Goal: Task Accomplishment & Management: Use online tool/utility

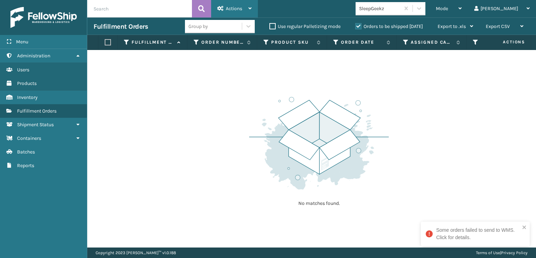
click at [226, 11] on span "Actions" at bounding box center [234, 9] width 16 height 6
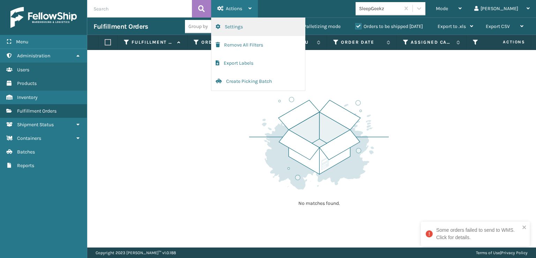
click at [233, 30] on button "Settings" at bounding box center [259, 27] width 94 height 18
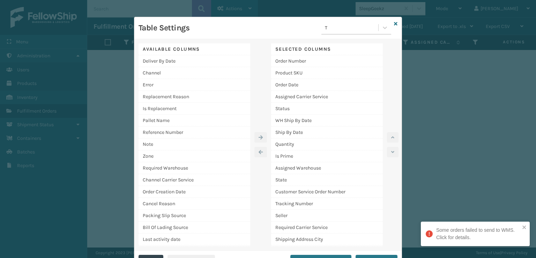
scroll to position [14, 0]
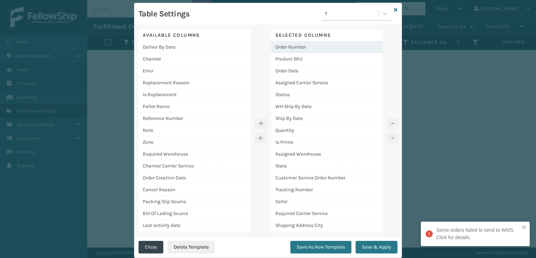
click at [286, 44] on div "Order Number" at bounding box center [327, 47] width 112 height 12
click at [313, 249] on button "Save As New Template" at bounding box center [320, 246] width 61 height 13
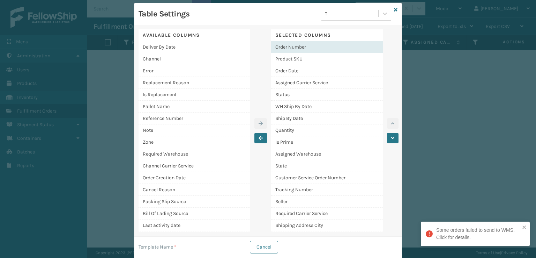
scroll to position [19, 0]
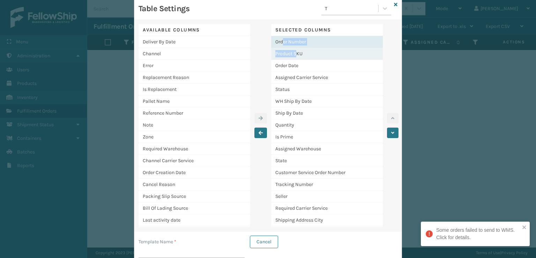
drag, startPoint x: 280, startPoint y: 40, endPoint x: 295, endPoint y: 51, distance: 18.1
click at [295, 51] on div "Order Number Product SKU Order Date Assigned Carrier Service Status WH Ship By …" at bounding box center [327, 178] width 112 height 284
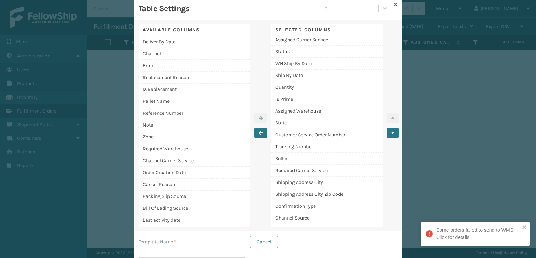
scroll to position [0, 0]
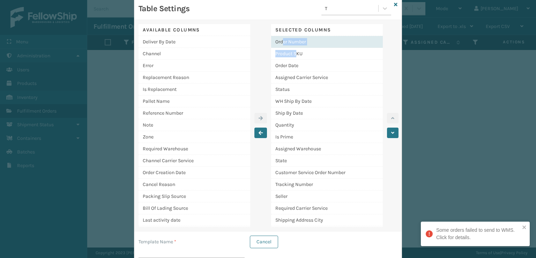
click at [346, 43] on div "Order Number" at bounding box center [327, 42] width 112 height 12
click at [391, 133] on icon "button" at bounding box center [392, 132] width 3 height 5
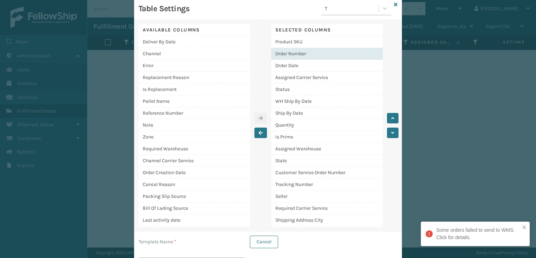
click at [316, 247] on div "Template Name * Cancel" at bounding box center [268, 248] width 259 height 27
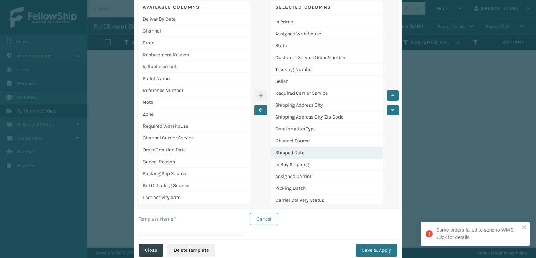
scroll to position [54, 0]
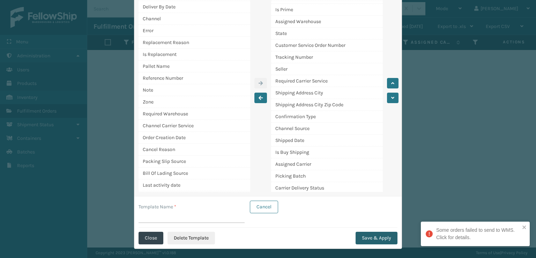
click at [377, 240] on button "Save & Apply" at bounding box center [377, 237] width 42 height 13
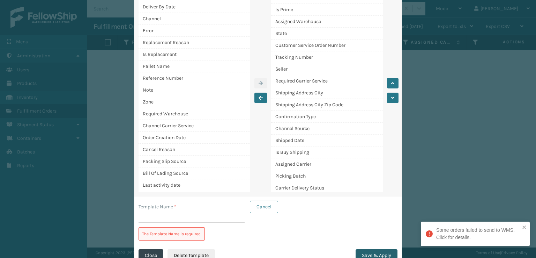
click at [365, 251] on button "Save & Apply" at bounding box center [377, 255] width 42 height 13
click at [188, 235] on p "The Template Name is required." at bounding box center [171, 233] width 59 height 6
click at [260, 211] on button "Cancel" at bounding box center [264, 206] width 28 height 13
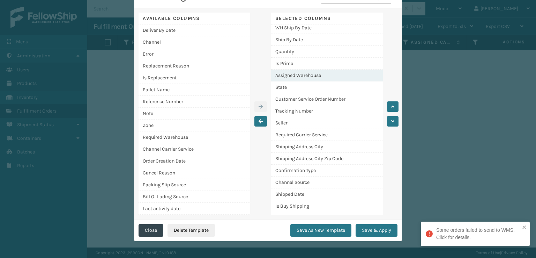
scroll to position [0, 0]
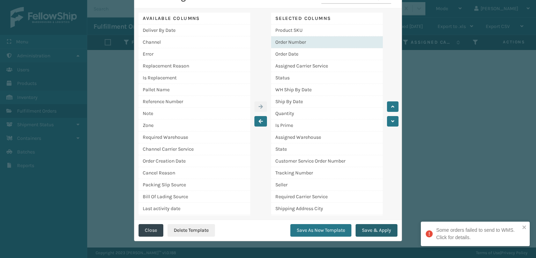
click at [359, 233] on button "Save & Apply" at bounding box center [377, 230] width 42 height 13
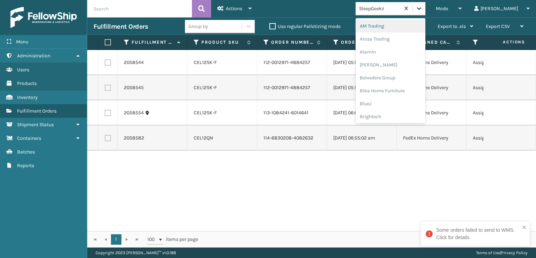
click at [423, 7] on icon at bounding box center [419, 8] width 7 height 7
click at [398, 70] on div "[PERSON_NAME] Brands" at bounding box center [391, 68] width 70 height 13
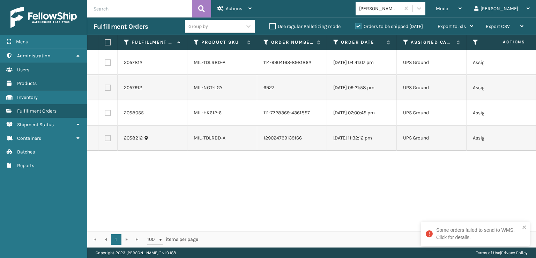
click at [357, 25] on label "Orders to be shipped [DATE]" at bounding box center [389, 26] width 68 height 6
click at [356, 25] on input "Orders to be shipped [DATE]" at bounding box center [355, 24] width 0 height 5
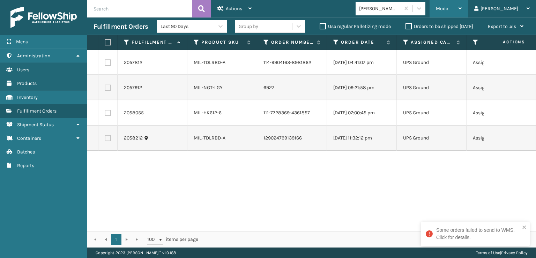
click at [448, 8] on span "Mode" at bounding box center [442, 9] width 12 height 6
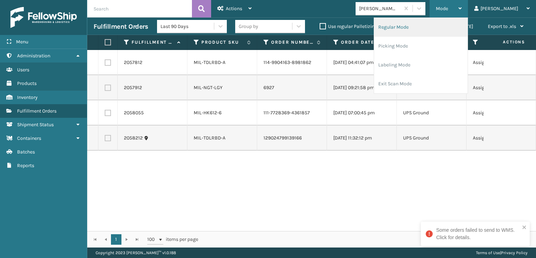
click at [417, 27] on li "Regular Mode" at bounding box center [421, 27] width 94 height 19
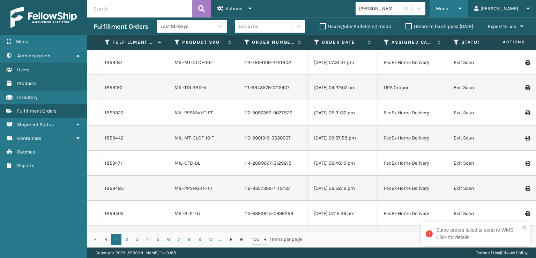
click at [448, 9] on span "Mode" at bounding box center [442, 9] width 12 height 6
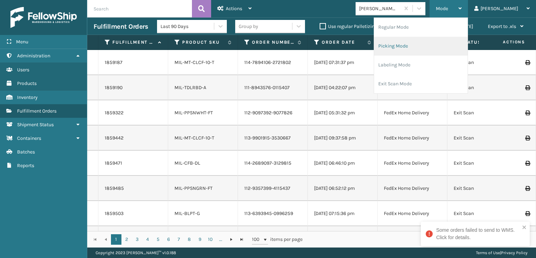
click at [420, 49] on li "Picking Mode" at bounding box center [421, 46] width 94 height 19
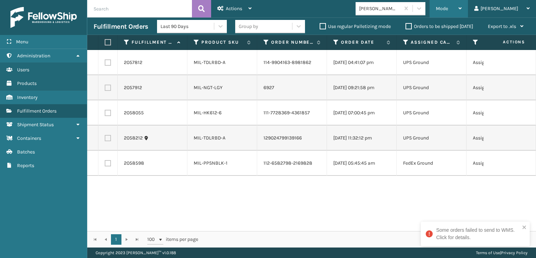
click at [448, 9] on span "Mode" at bounding box center [442, 9] width 12 height 6
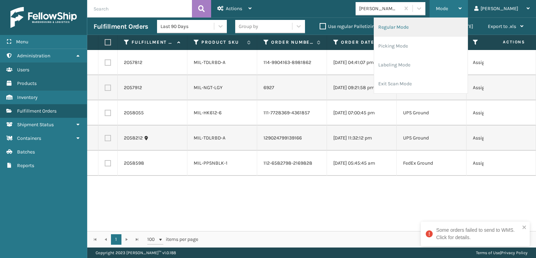
click at [422, 27] on li "Regular Mode" at bounding box center [421, 27] width 94 height 19
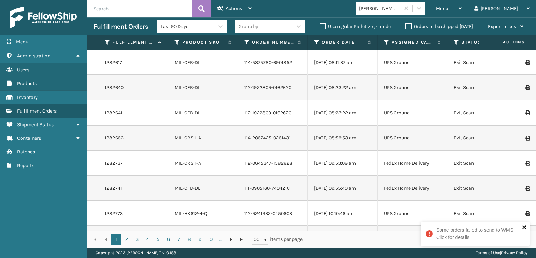
click at [525, 225] on icon "close" at bounding box center [523, 226] width 3 height 3
click at [455, 41] on icon at bounding box center [457, 42] width 6 height 6
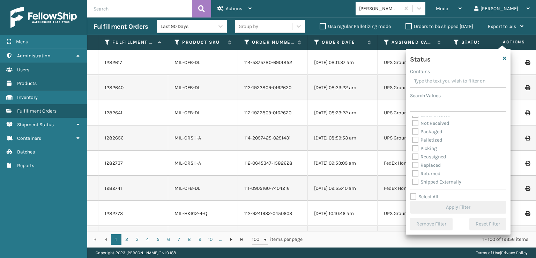
scroll to position [39, 0]
click at [415, 148] on label "Picking" at bounding box center [424, 148] width 25 height 6
click at [413, 148] on input "Picking" at bounding box center [412, 146] width 0 height 5
checkbox input "true"
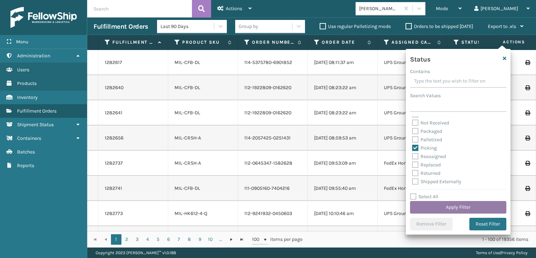
click at [430, 207] on button "Apply Filter" at bounding box center [458, 207] width 96 height 13
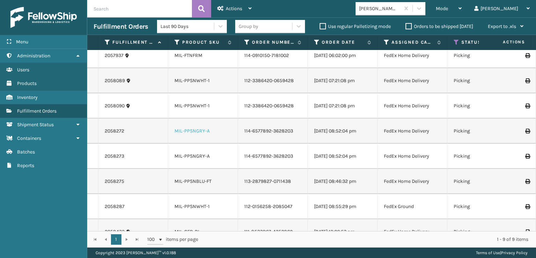
scroll to position [0, 0]
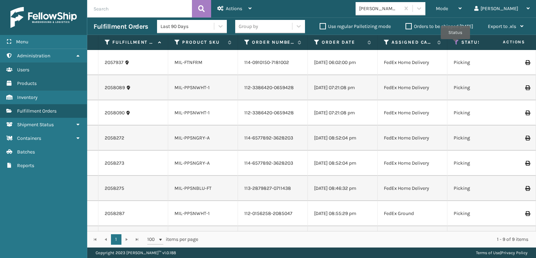
click at [455, 44] on icon at bounding box center [457, 42] width 6 height 6
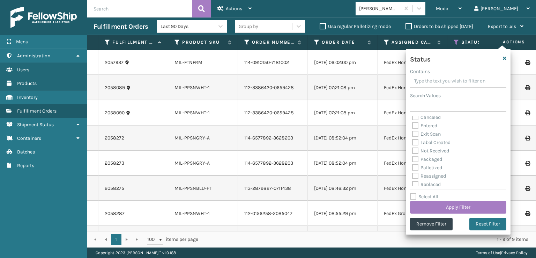
scroll to position [35, 0]
click at [415, 152] on label "Palletized" at bounding box center [427, 152] width 30 height 6
click at [413, 152] on input "Palletized" at bounding box center [412, 150] width 0 height 5
checkbox input "true"
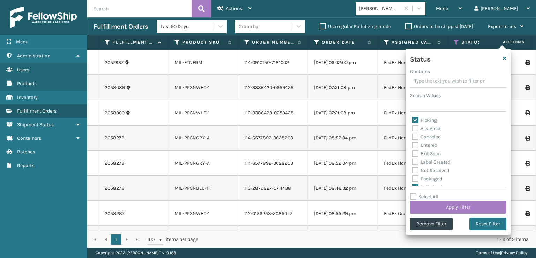
click at [415, 120] on label "Picking" at bounding box center [424, 120] width 25 height 6
click at [413, 120] on input "Picking" at bounding box center [412, 118] width 0 height 5
checkbox input "false"
click at [451, 208] on button "Apply Filter" at bounding box center [458, 207] width 96 height 13
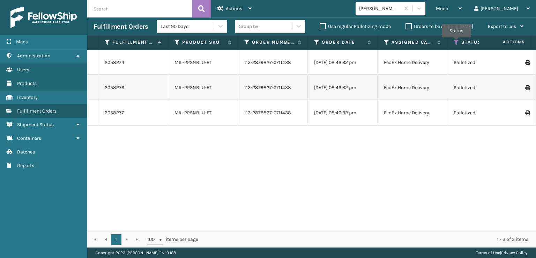
click at [457, 42] on icon at bounding box center [457, 42] width 6 height 6
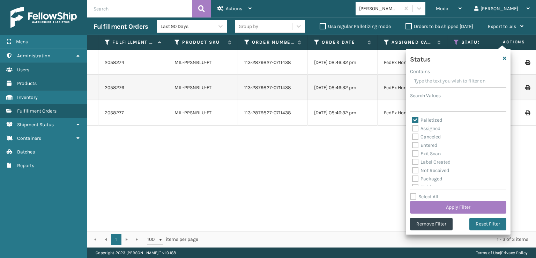
click at [414, 118] on label "Palletized" at bounding box center [427, 120] width 30 height 6
click at [413, 118] on input "Palletized" at bounding box center [412, 118] width 0 height 5
checkbox input "false"
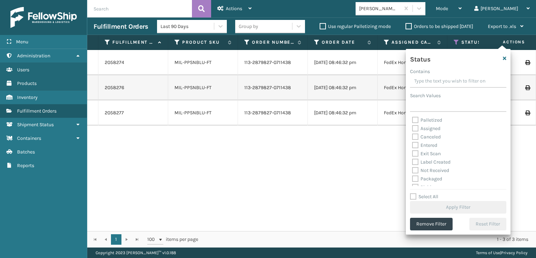
click at [416, 162] on label "Label Created" at bounding box center [431, 162] width 38 height 6
click at [413, 162] on input "Label Created" at bounding box center [412, 160] width 0 height 5
checkbox input "true"
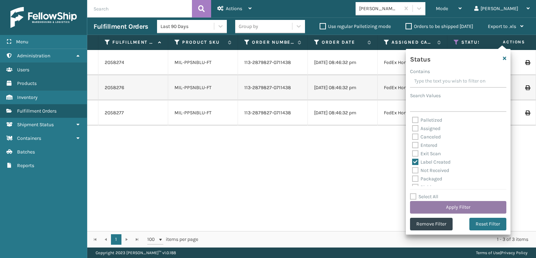
click at [457, 206] on button "Apply Filter" at bounding box center [458, 207] width 96 height 13
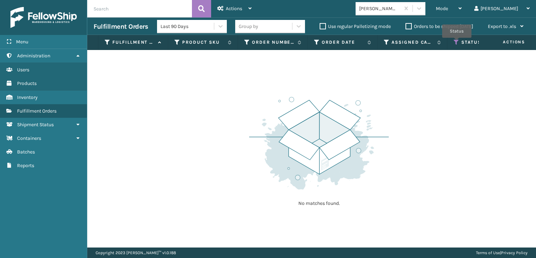
click at [457, 43] on icon at bounding box center [457, 42] width 6 height 6
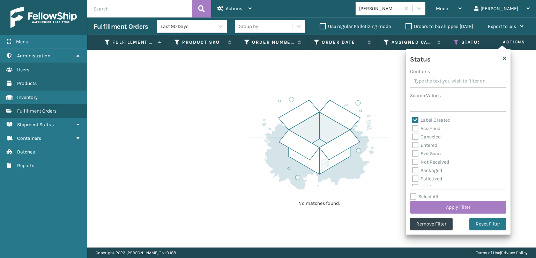
click at [415, 178] on label "Palletized" at bounding box center [427, 179] width 30 height 6
click at [413, 178] on input "Palletized" at bounding box center [412, 177] width 0 height 5
checkbox input "true"
click at [416, 172] on label "Packaged" at bounding box center [427, 170] width 30 height 6
click at [413, 171] on input "Packaged" at bounding box center [412, 168] width 0 height 5
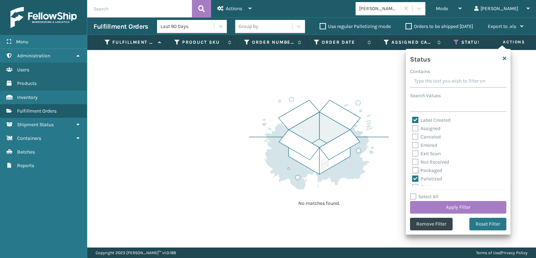
checkbox input "true"
click at [414, 150] on label "Picking" at bounding box center [424, 152] width 25 height 6
click at [413, 150] on input "Picking" at bounding box center [412, 150] width 0 height 5
checkbox input "true"
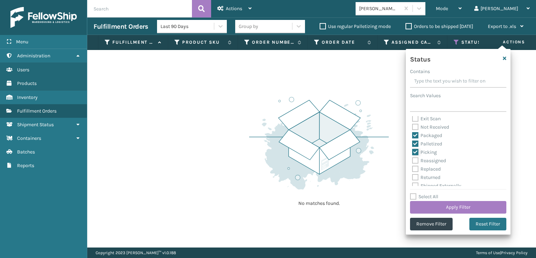
scroll to position [39, 0]
click at [454, 206] on button "Apply Filter" at bounding box center [458, 207] width 96 height 13
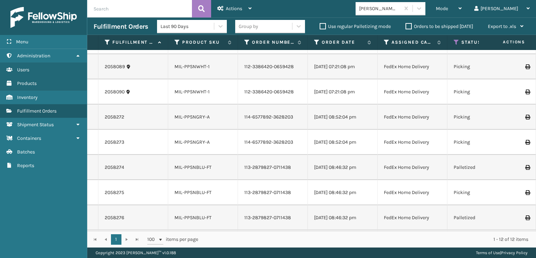
scroll to position [0, 0]
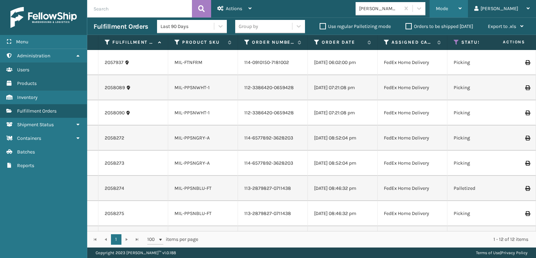
click at [462, 9] on div "Mode" at bounding box center [449, 8] width 26 height 17
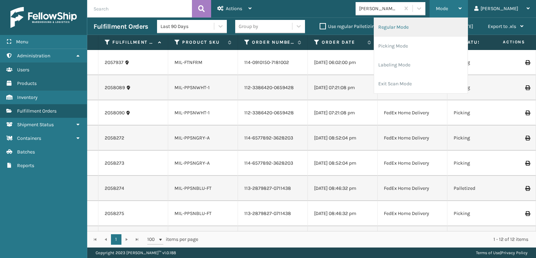
click at [423, 26] on li "Regular Mode" at bounding box center [421, 27] width 94 height 19
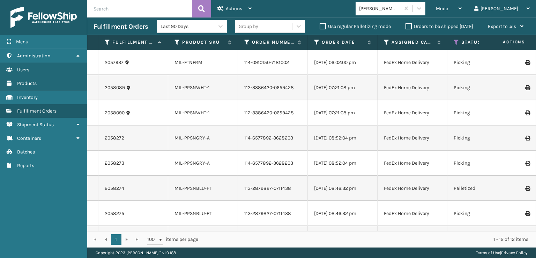
click at [458, 41] on icon at bounding box center [457, 42] width 6 height 6
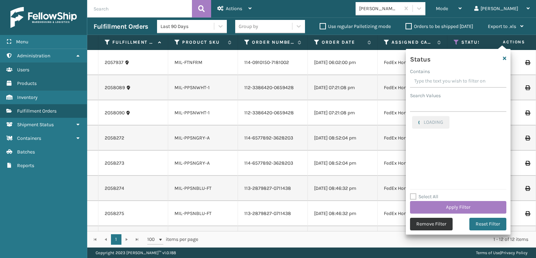
click at [438, 224] on button "Remove Filter" at bounding box center [431, 223] width 43 height 13
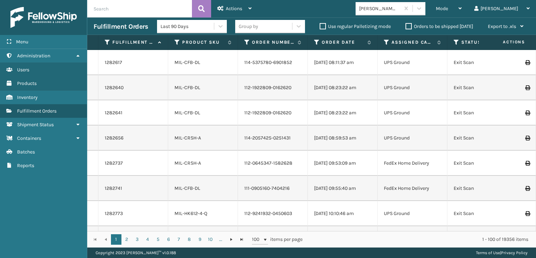
click at [106, 1] on input "text" at bounding box center [139, 8] width 105 height 17
type input "2056905"
click at [198, 11] on icon at bounding box center [201, 8] width 7 height 10
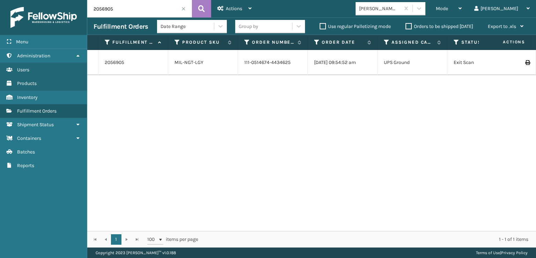
click at [183, 9] on span at bounding box center [183, 9] width 4 height 4
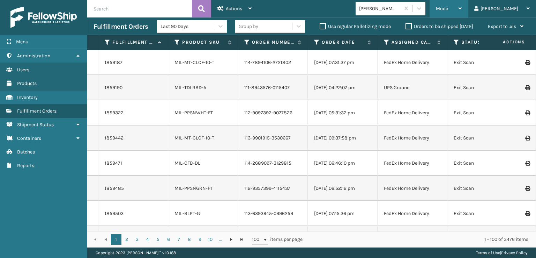
click at [462, 5] on div "Mode" at bounding box center [449, 8] width 26 height 17
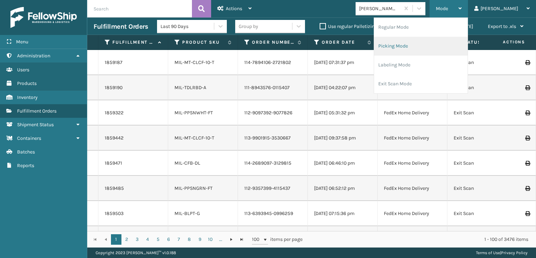
click at [413, 44] on li "Picking Mode" at bounding box center [421, 46] width 94 height 19
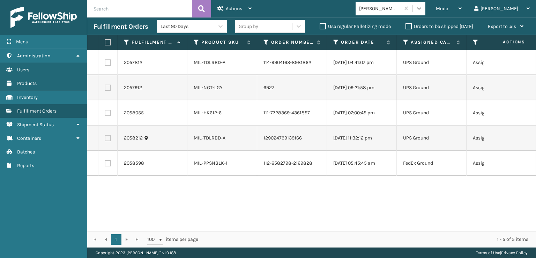
click at [423, 8] on icon at bounding box center [419, 8] width 7 height 7
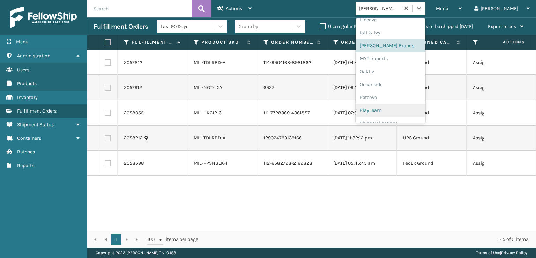
scroll to position [337, 0]
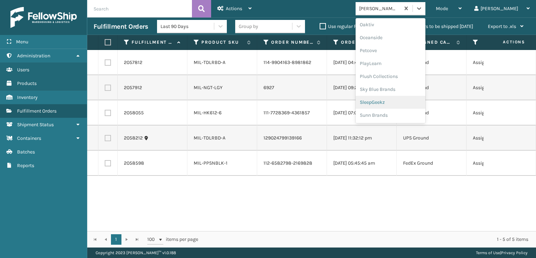
click at [401, 101] on div "SleepGeekz" at bounding box center [391, 102] width 70 height 13
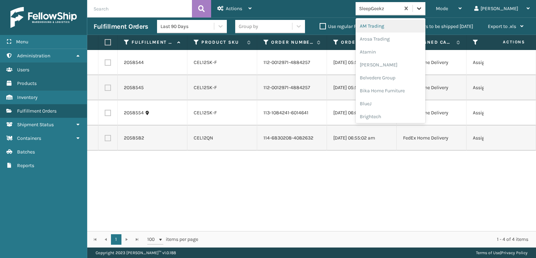
click at [423, 12] on icon at bounding box center [419, 8] width 7 height 7
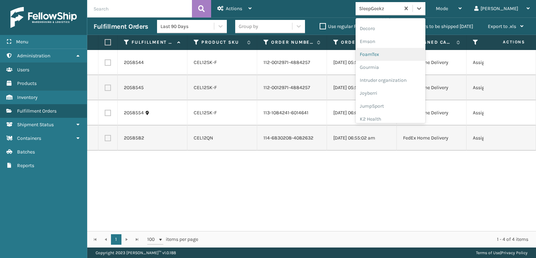
click at [393, 54] on div "FoamTex" at bounding box center [391, 54] width 70 height 13
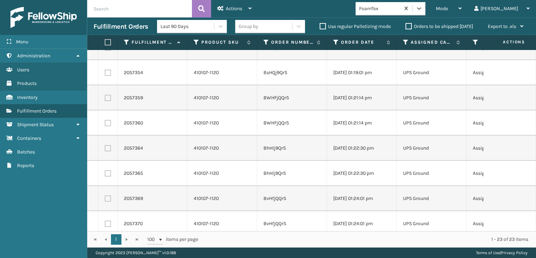
scroll to position [0, 0]
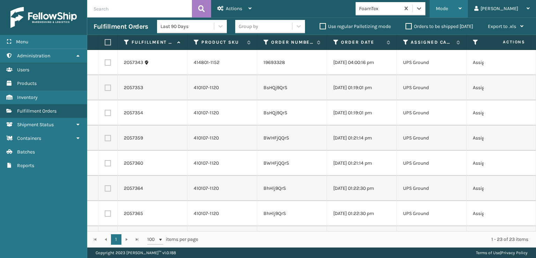
click at [462, 12] on div "Mode" at bounding box center [449, 8] width 26 height 17
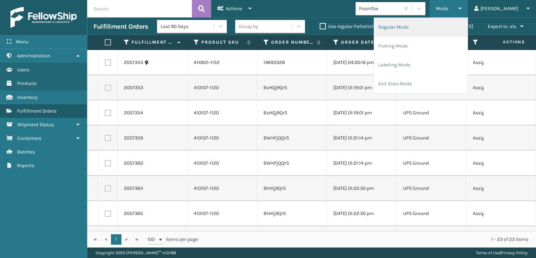
click at [418, 27] on li "Regular Mode" at bounding box center [421, 27] width 94 height 19
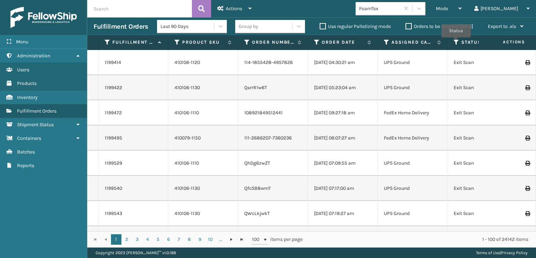
click at [456, 42] on icon at bounding box center [457, 42] width 6 height 6
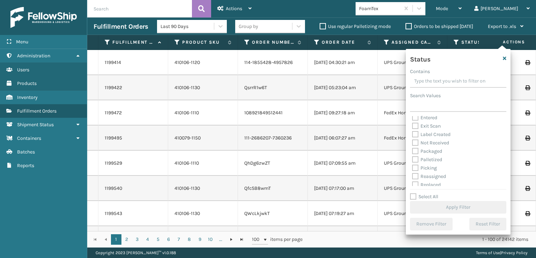
scroll to position [35, 0]
click at [415, 153] on label "Picking" at bounding box center [424, 152] width 25 height 6
click at [413, 153] on input "Picking" at bounding box center [412, 150] width 0 height 5
checkbox input "true"
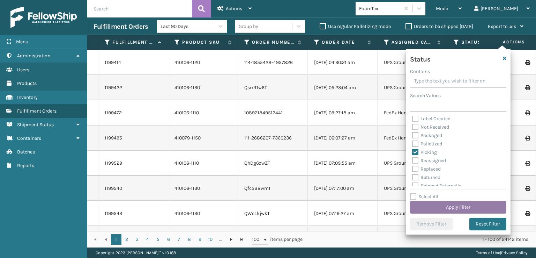
click at [448, 205] on button "Apply Filter" at bounding box center [458, 207] width 96 height 13
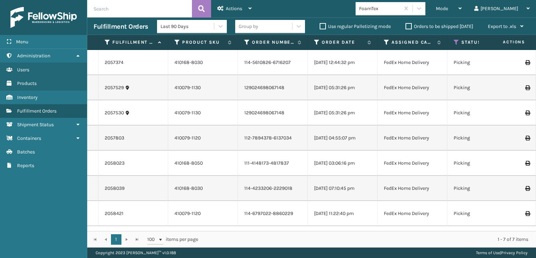
scroll to position [0, 0]
click at [200, 163] on link "410168-8050" at bounding box center [189, 163] width 28 height 6
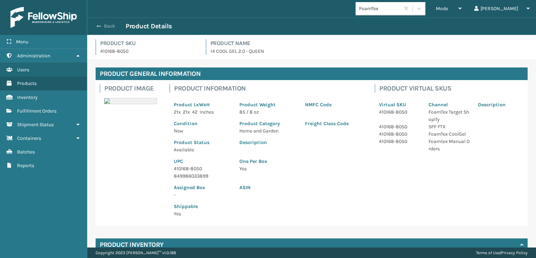
click at [104, 25] on button "Back" at bounding box center [110, 26] width 32 height 6
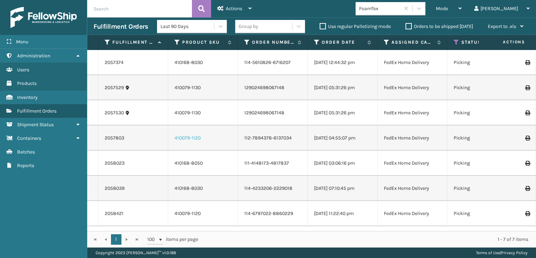
click at [181, 138] on link "410079-1120" at bounding box center [188, 138] width 26 height 6
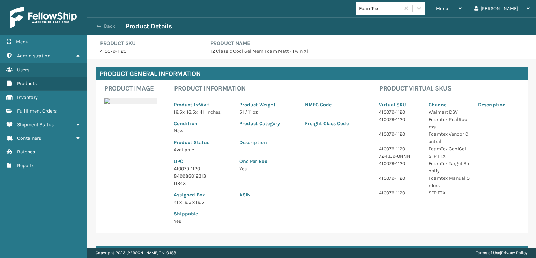
click at [98, 28] on span "button" at bounding box center [99, 26] width 4 height 5
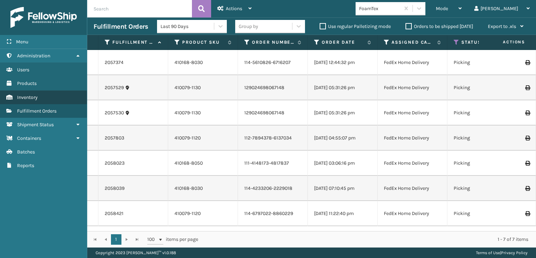
click at [34, 97] on span "Inventory" at bounding box center [27, 97] width 21 height 6
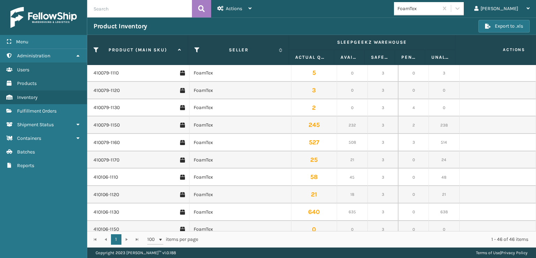
scroll to position [140, 0]
click at [103, 160] on link "410106-1120" at bounding box center [106, 159] width 25 height 7
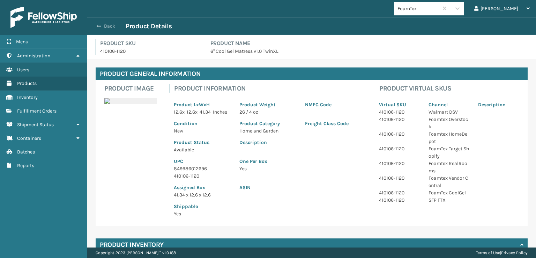
click at [99, 25] on span "button" at bounding box center [99, 26] width 4 height 5
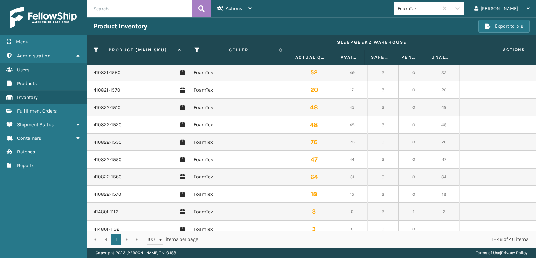
scroll to position [489, 0]
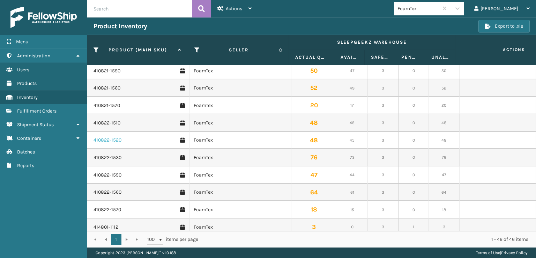
click at [111, 139] on link "410822-1520" at bounding box center [108, 139] width 28 height 7
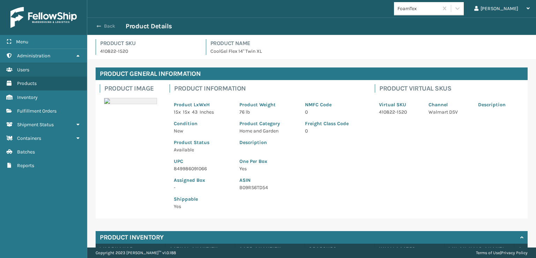
click at [99, 24] on span "button" at bounding box center [99, 26] width 4 height 5
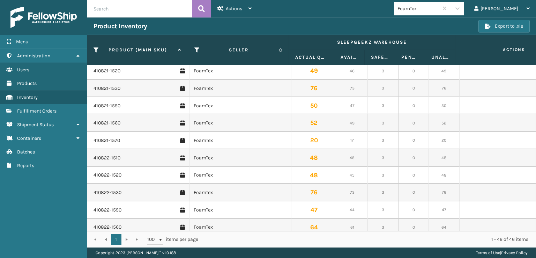
scroll to position [419, 0]
click at [101, 106] on link "410821-1520" at bounding box center [107, 105] width 27 height 7
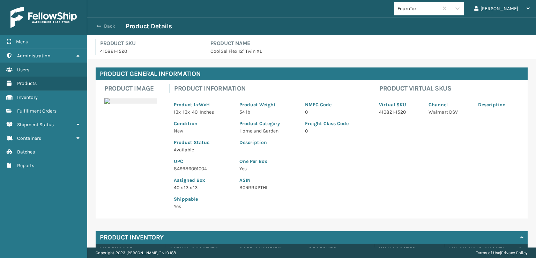
click at [103, 25] on button "Back" at bounding box center [110, 26] width 32 height 6
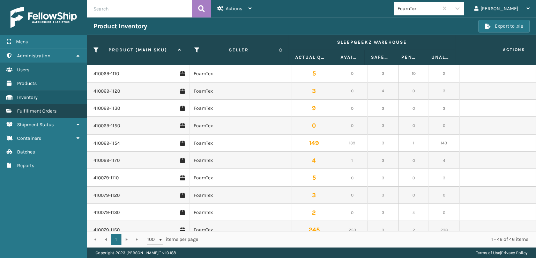
click at [43, 109] on span "Fulfillment Orders" at bounding box center [36, 111] width 39 height 6
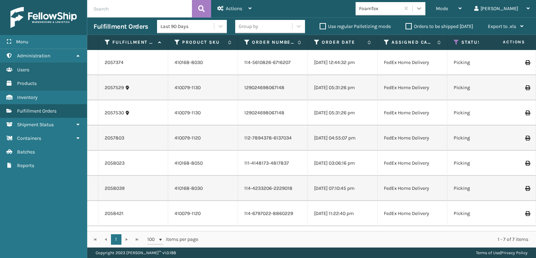
click at [421, 9] on icon at bounding box center [419, 8] width 4 height 2
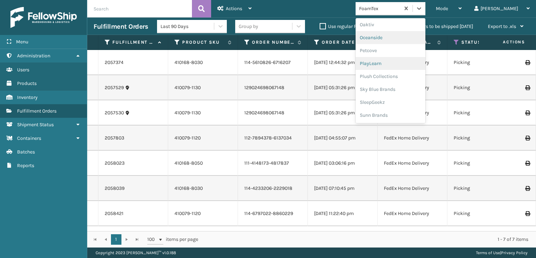
scroll to position [163, 0]
click at [400, 32] on div "FoamTex" at bounding box center [391, 31] width 70 height 13
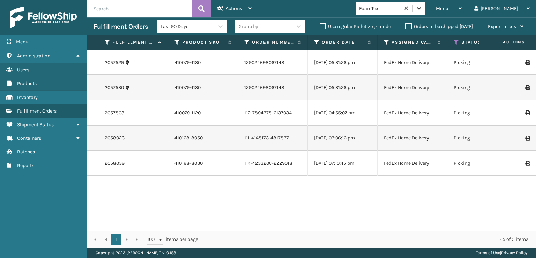
click at [423, 7] on icon at bounding box center [419, 8] width 7 height 7
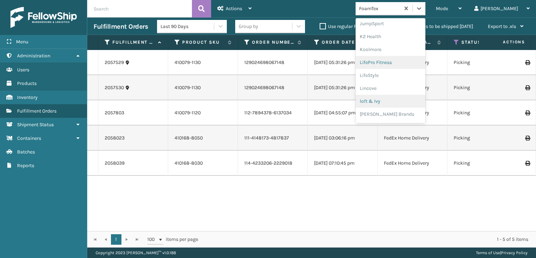
scroll to position [221, 0]
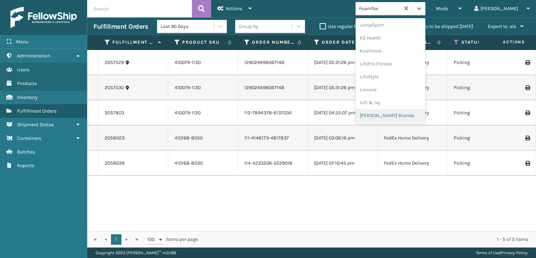
click at [396, 114] on div "[PERSON_NAME] Brands" at bounding box center [391, 115] width 70 height 13
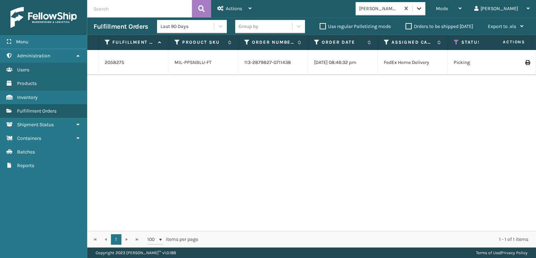
click at [423, 8] on icon at bounding box center [419, 8] width 7 height 7
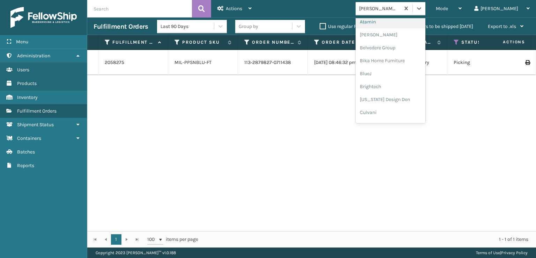
scroll to position [105, 0]
click at [398, 89] on div "FoamTex" at bounding box center [391, 89] width 70 height 13
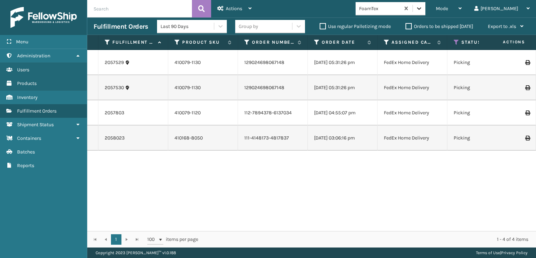
click at [423, 12] on icon at bounding box center [419, 8] width 7 height 7
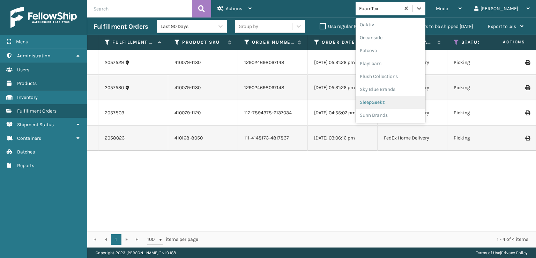
scroll to position [232, 0]
click at [396, 104] on div "[PERSON_NAME] Brands" at bounding box center [391, 103] width 70 height 13
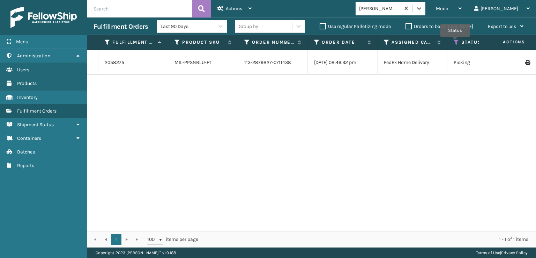
click at [455, 42] on icon at bounding box center [457, 42] width 6 height 6
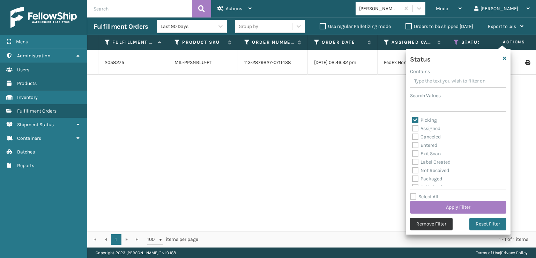
click at [431, 222] on button "Remove Filter" at bounding box center [431, 223] width 43 height 13
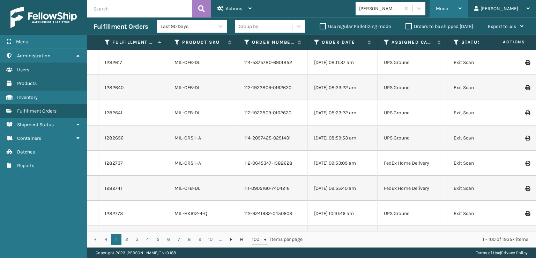
click at [448, 9] on span "Mode" at bounding box center [442, 9] width 12 height 6
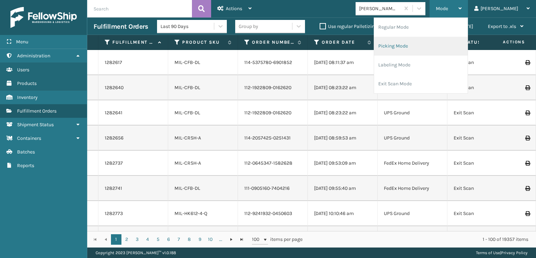
click at [412, 44] on li "Picking Mode" at bounding box center [421, 46] width 94 height 19
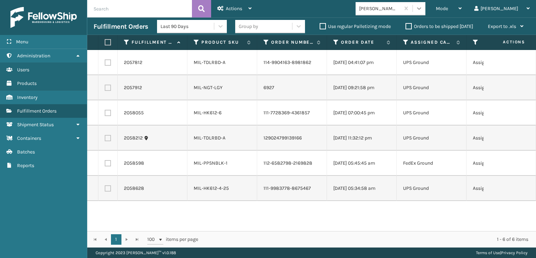
click at [421, 8] on icon at bounding box center [419, 8] width 4 height 2
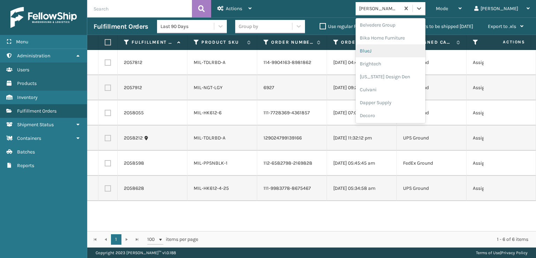
scroll to position [105, 0]
click at [396, 91] on div "FoamTex" at bounding box center [391, 89] width 70 height 13
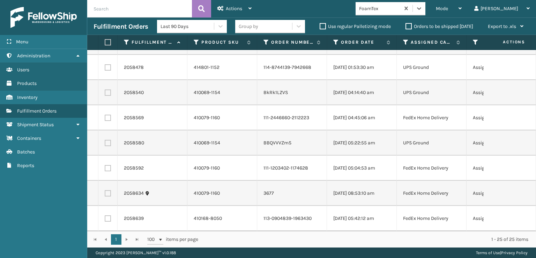
scroll to position [452, 0]
click at [422, 42] on label "Assigned Carrier Service" at bounding box center [432, 42] width 42 height 6
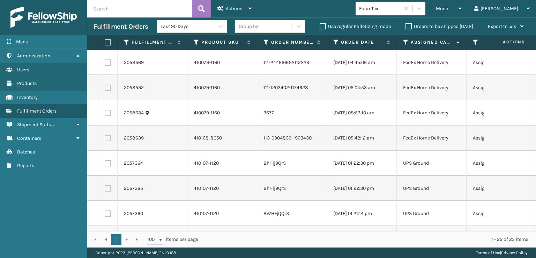
click at [107, 43] on label at bounding box center [107, 42] width 4 height 6
click at [105, 43] on input "checkbox" at bounding box center [105, 42] width 0 height 5
checkbox input "true"
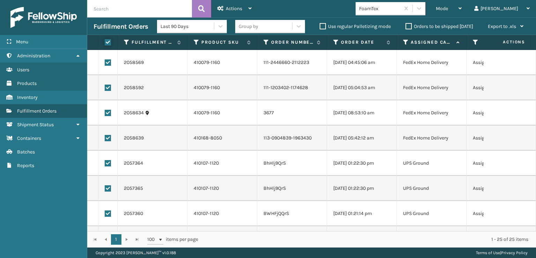
checkbox input "true"
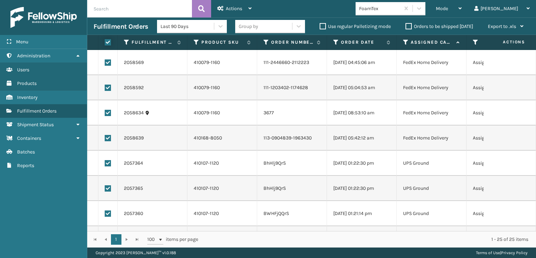
checkbox input "true"
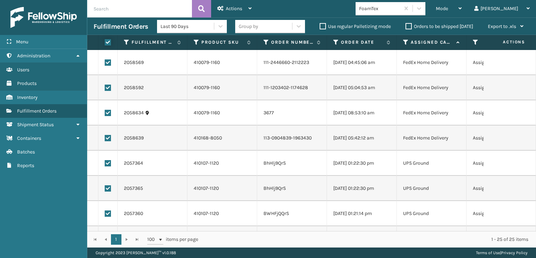
checkbox input "true"
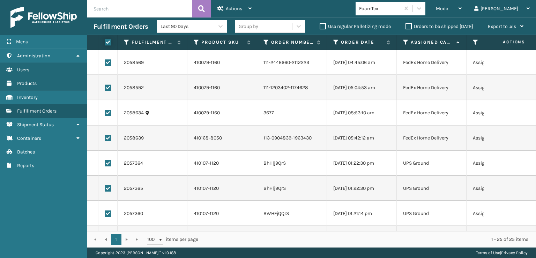
checkbox input "true"
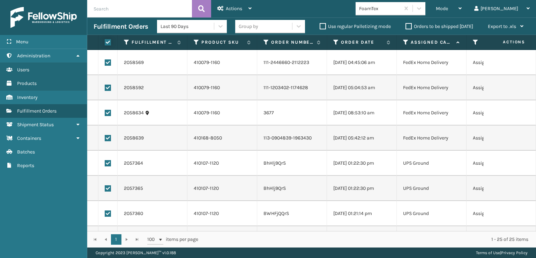
checkbox input "true"
click at [106, 136] on label at bounding box center [108, 138] width 6 height 6
click at [105, 136] on input "checkbox" at bounding box center [105, 137] width 0 height 5
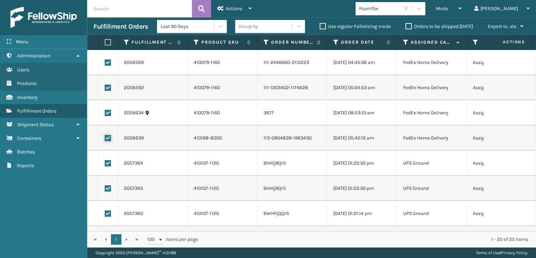
checkbox input "false"
click at [107, 113] on label at bounding box center [108, 113] width 6 height 6
click at [105, 113] on input "checkbox" at bounding box center [105, 112] width 0 height 5
checkbox input "false"
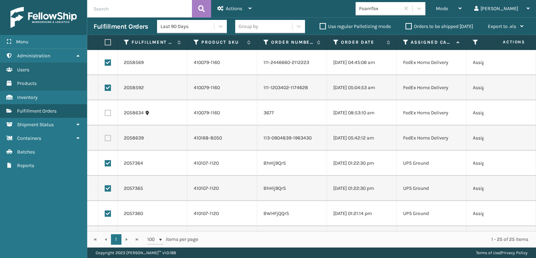
click at [109, 88] on label at bounding box center [108, 87] width 6 height 6
click at [105, 88] on input "checkbox" at bounding box center [105, 86] width 0 height 5
checkbox input "false"
click at [109, 62] on label at bounding box center [108, 62] width 6 height 6
click at [105, 62] on input "checkbox" at bounding box center [105, 61] width 0 height 5
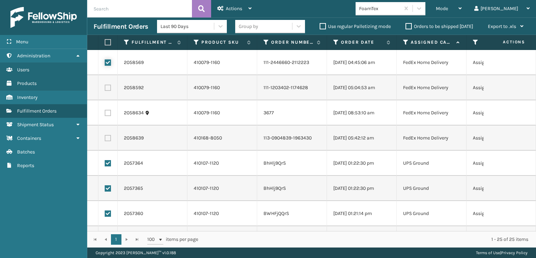
checkbox input "false"
click at [240, 5] on div "Actions" at bounding box center [234, 8] width 34 height 17
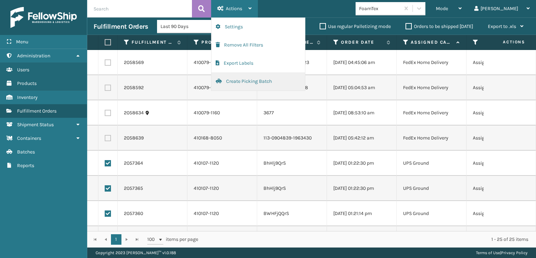
click at [235, 81] on button "Create Picking Batch" at bounding box center [259, 81] width 94 height 18
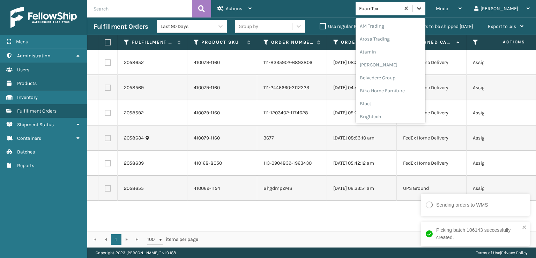
click at [423, 7] on icon at bounding box center [419, 8] width 7 height 7
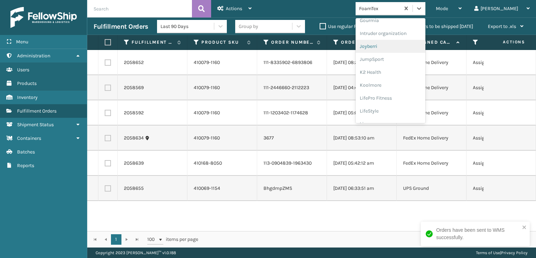
scroll to position [221, 0]
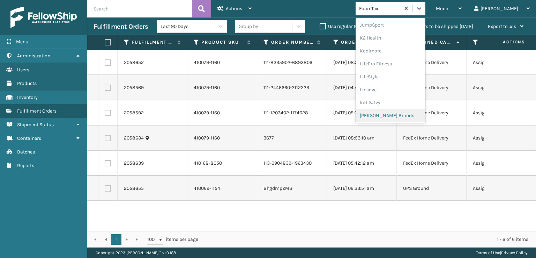
click at [395, 116] on div "[PERSON_NAME] Brands" at bounding box center [391, 115] width 70 height 13
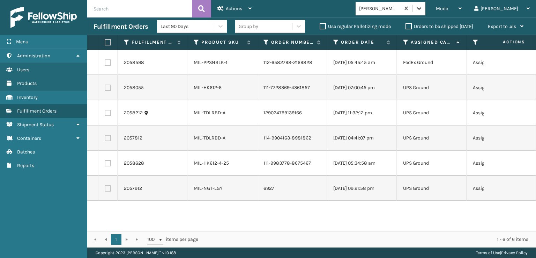
click at [423, 12] on icon at bounding box center [419, 8] width 7 height 7
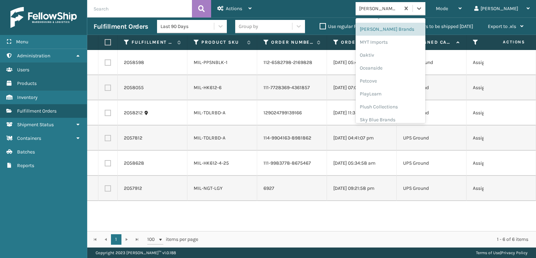
scroll to position [325, 0]
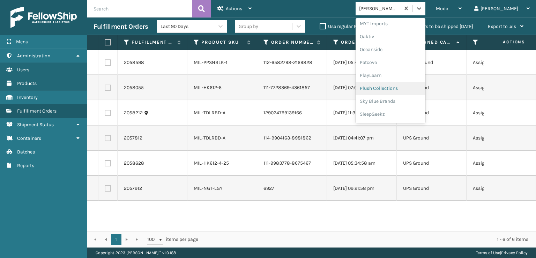
click at [403, 84] on div "Plush Collections" at bounding box center [391, 88] width 70 height 13
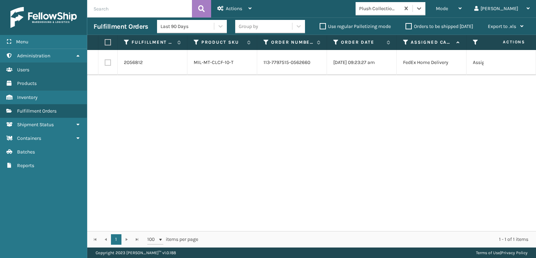
click at [107, 60] on label at bounding box center [108, 62] width 6 height 6
click at [105, 60] on input "checkbox" at bounding box center [105, 61] width 0 height 5
checkbox input "true"
click at [236, 8] on span "Actions" at bounding box center [234, 9] width 16 height 6
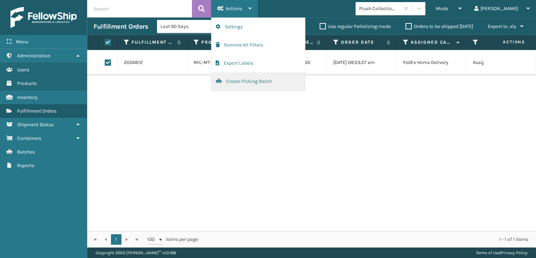
click at [232, 81] on button "Create Picking Batch" at bounding box center [259, 81] width 94 height 18
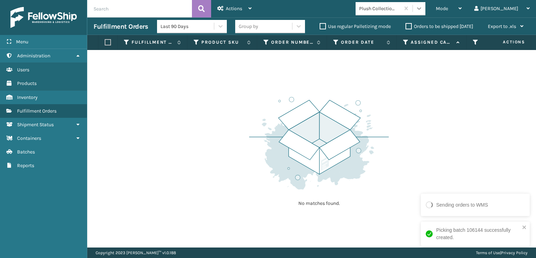
click at [423, 6] on icon at bounding box center [419, 8] width 7 height 7
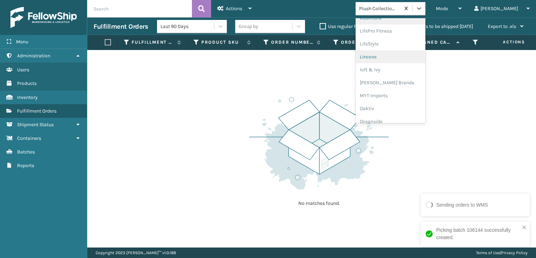
scroll to position [337, 0]
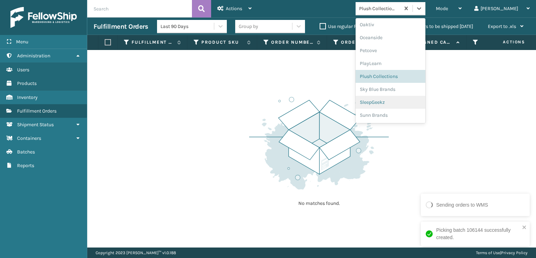
click at [406, 103] on div "SleepGeekz" at bounding box center [391, 102] width 70 height 13
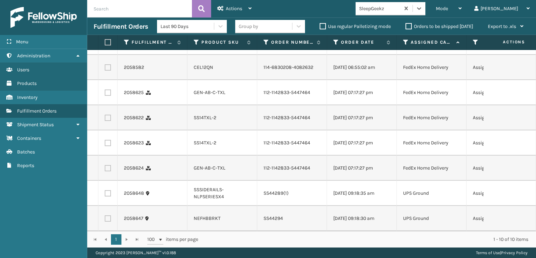
scroll to position [109, 0]
click at [107, 165] on label at bounding box center [108, 168] width 6 height 6
click at [105, 165] on input "checkbox" at bounding box center [105, 167] width 0 height 5
checkbox input "true"
click at [106, 140] on label at bounding box center [108, 143] width 6 height 6
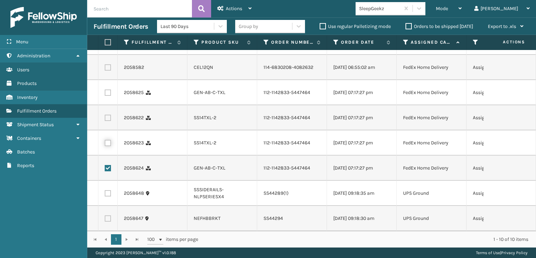
click at [105, 140] on input "checkbox" at bounding box center [105, 142] width 0 height 5
checkbox input "true"
click at [108, 114] on label at bounding box center [108, 117] width 6 height 6
click at [105, 114] on input "checkbox" at bounding box center [105, 116] width 0 height 5
checkbox input "true"
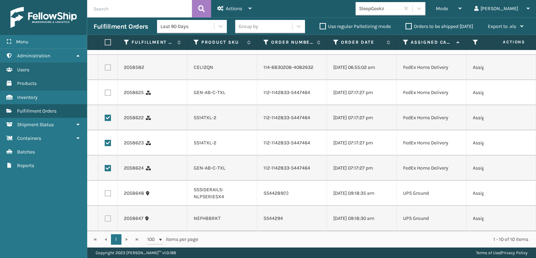
click at [108, 89] on label at bounding box center [108, 92] width 6 height 6
click at [105, 89] on input "checkbox" at bounding box center [105, 91] width 0 height 5
checkbox input "true"
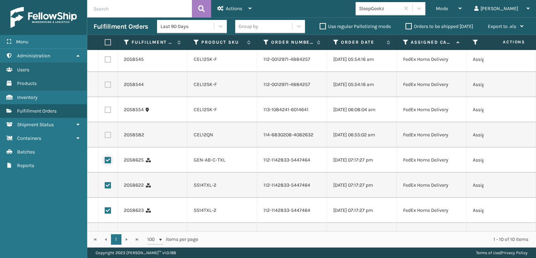
scroll to position [0, 0]
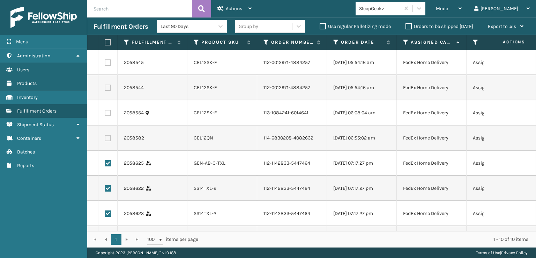
click at [109, 141] on label at bounding box center [108, 138] width 6 height 6
click at [105, 139] on input "checkbox" at bounding box center [105, 137] width 0 height 5
checkbox input "true"
click at [106, 116] on label at bounding box center [108, 113] width 6 height 6
click at [105, 114] on input "checkbox" at bounding box center [105, 112] width 0 height 5
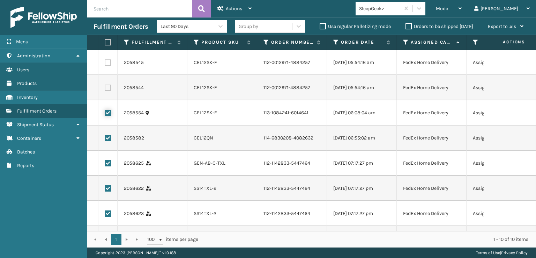
checkbox input "true"
click at [105, 91] on label at bounding box center [108, 87] width 6 height 6
click at [105, 89] on input "checkbox" at bounding box center [105, 86] width 0 height 5
checkbox input "true"
click at [106, 65] on label at bounding box center [108, 62] width 6 height 6
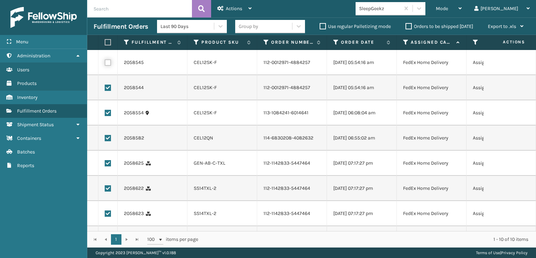
click at [105, 64] on input "checkbox" at bounding box center [105, 61] width 0 height 5
checkbox input "true"
click at [235, 7] on span "Actions" at bounding box center [234, 9] width 16 height 6
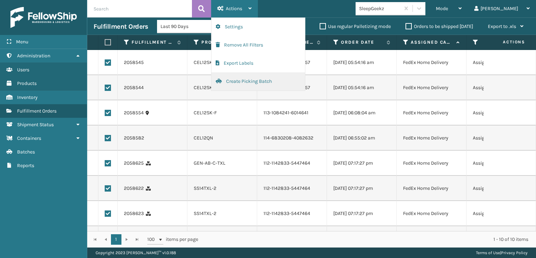
click at [240, 78] on button "Create Picking Batch" at bounding box center [259, 81] width 94 height 18
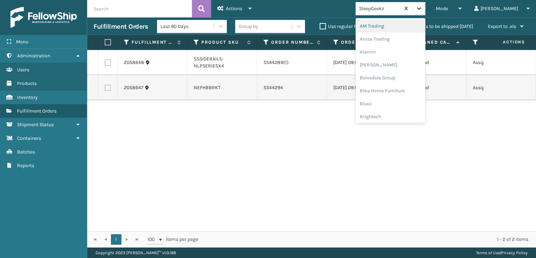
click at [423, 7] on icon at bounding box center [419, 8] width 7 height 7
click at [399, 88] on div "FoamTex" at bounding box center [391, 89] width 70 height 13
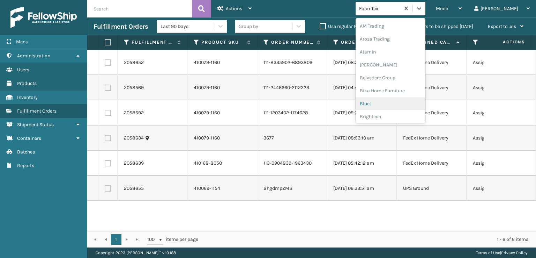
drag, startPoint x: 445, startPoint y: 12, endPoint x: 445, endPoint y: 24, distance: 12.2
click at [425, 12] on div at bounding box center [419, 8] width 13 height 13
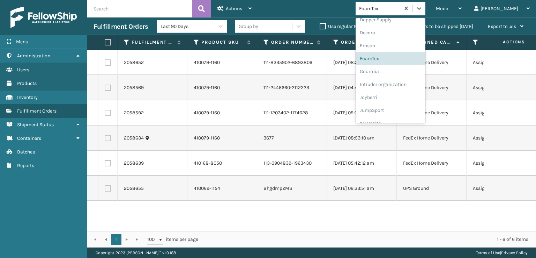
scroll to position [221, 0]
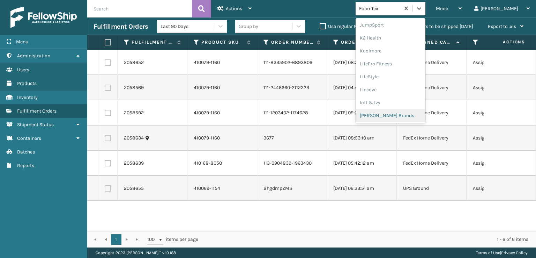
click at [399, 114] on div "[PERSON_NAME] Brands" at bounding box center [391, 115] width 70 height 13
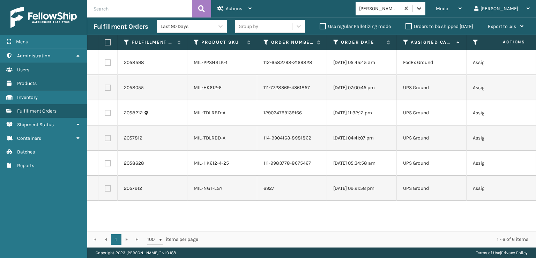
click at [421, 9] on icon at bounding box center [419, 8] width 4 height 2
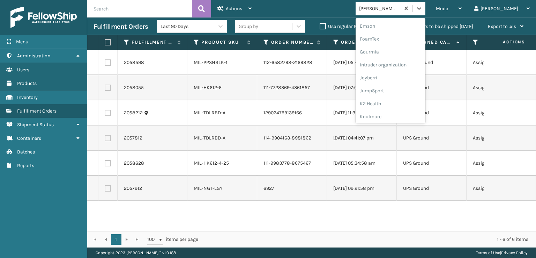
scroll to position [151, 0]
click at [394, 42] on div "FoamTex" at bounding box center [391, 43] width 70 height 13
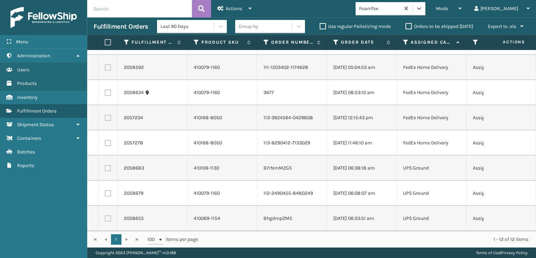
scroll to position [126, 0]
click at [108, 165] on label at bounding box center [108, 168] width 6 height 6
click at [105, 165] on input "checkbox" at bounding box center [105, 167] width 0 height 5
checkbox input "true"
drag, startPoint x: 108, startPoint y: 189, endPoint x: 109, endPoint y: 208, distance: 18.5
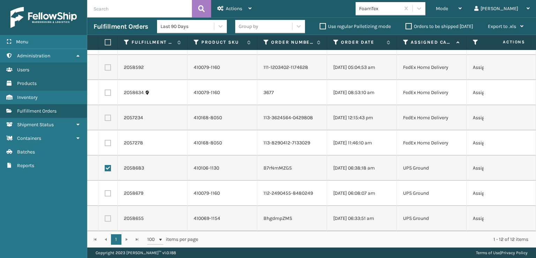
click at [108, 191] on label at bounding box center [108, 193] width 6 height 6
click at [105, 191] on input "checkbox" at bounding box center [105, 192] width 0 height 5
checkbox input "true"
click at [109, 215] on label at bounding box center [108, 218] width 6 height 6
click at [105, 215] on input "checkbox" at bounding box center [105, 217] width 0 height 5
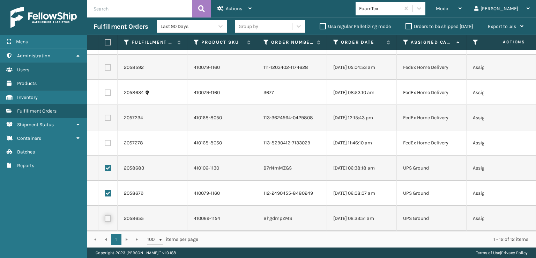
checkbox input "true"
click at [235, 8] on span "Actions" at bounding box center [234, 9] width 16 height 6
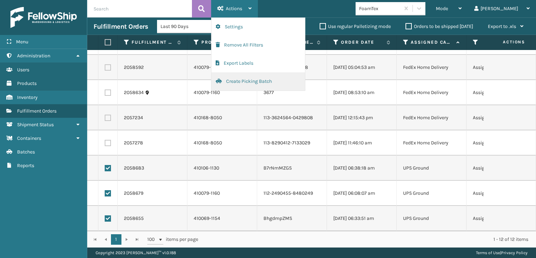
click at [241, 81] on button "Create Picking Batch" at bounding box center [259, 81] width 94 height 18
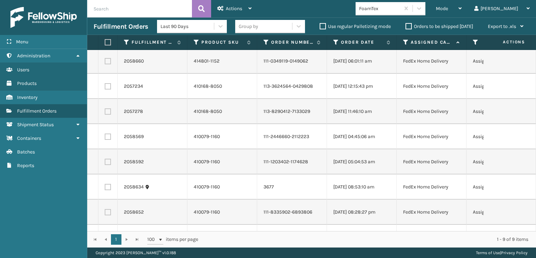
scroll to position [50, 0]
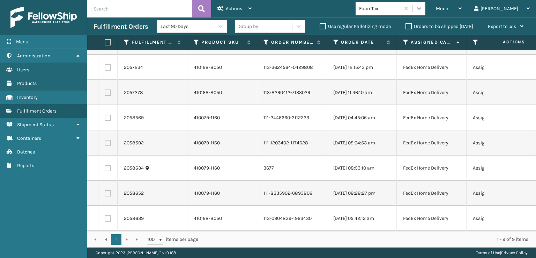
click at [421, 9] on icon at bounding box center [419, 8] width 4 height 2
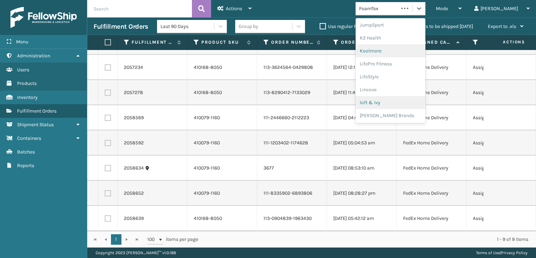
scroll to position [249, 0]
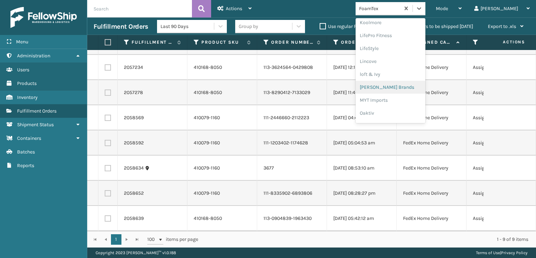
click at [395, 88] on div "[PERSON_NAME] Brands" at bounding box center [391, 87] width 70 height 13
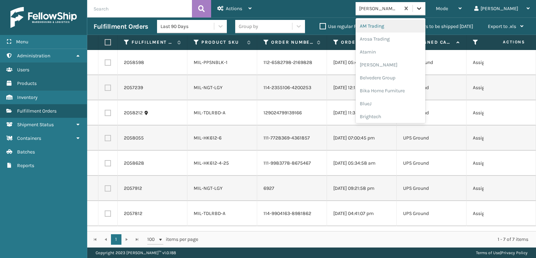
click at [425, 10] on div at bounding box center [419, 8] width 13 height 13
click at [398, 103] on div "SleepGeekz" at bounding box center [391, 102] width 70 height 13
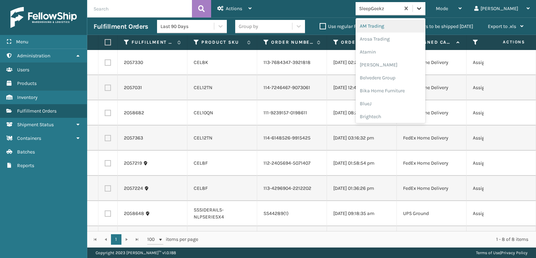
click at [423, 7] on icon at bounding box center [419, 8] width 7 height 7
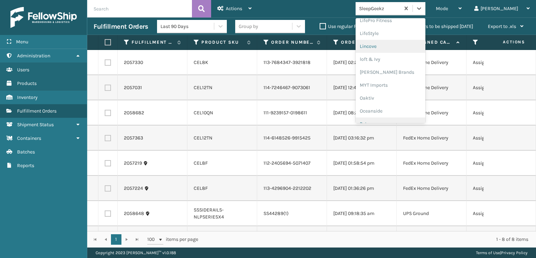
scroll to position [325, 0]
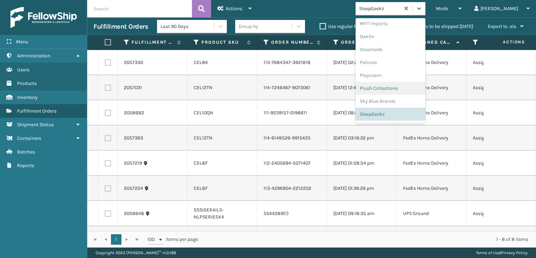
click at [392, 87] on div "Plush Collections" at bounding box center [391, 88] width 70 height 13
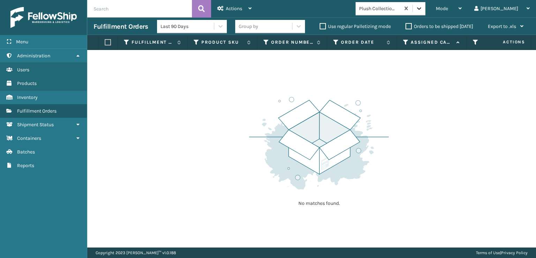
click at [421, 9] on icon at bounding box center [419, 8] width 4 height 2
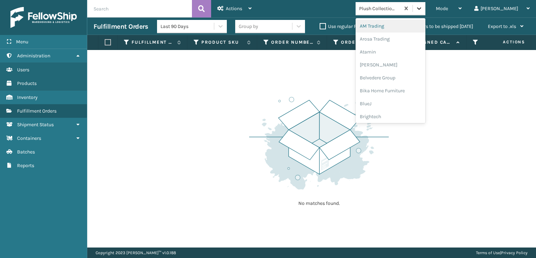
click at [423, 10] on icon at bounding box center [419, 8] width 7 height 7
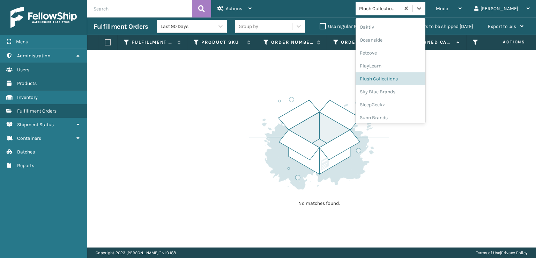
scroll to position [337, 0]
click at [396, 104] on div "SleepGeekz" at bounding box center [391, 102] width 70 height 13
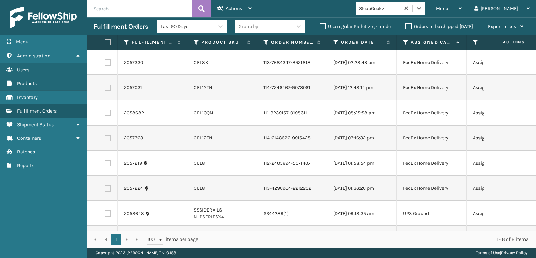
click at [106, 66] on label at bounding box center [108, 62] width 6 height 6
click at [105, 64] on input "checkbox" at bounding box center [105, 61] width 0 height 5
checkbox input "true"
click at [108, 91] on label at bounding box center [108, 87] width 6 height 6
click at [105, 89] on input "checkbox" at bounding box center [105, 86] width 0 height 5
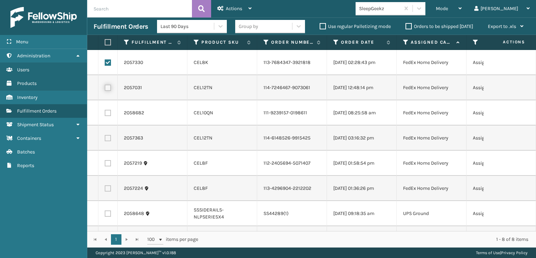
checkbox input "true"
click at [106, 116] on label at bounding box center [108, 113] width 6 height 6
click at [105, 114] on input "checkbox" at bounding box center [105, 112] width 0 height 5
checkbox input "true"
click at [107, 141] on label at bounding box center [108, 138] width 6 height 6
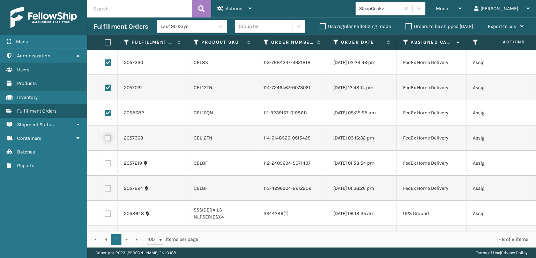
click at [105, 139] on input "checkbox" at bounding box center [105, 137] width 0 height 5
checkbox input "true"
click at [106, 166] on label at bounding box center [108, 163] width 6 height 6
click at [105, 164] on input "checkbox" at bounding box center [105, 162] width 0 height 5
checkbox input "true"
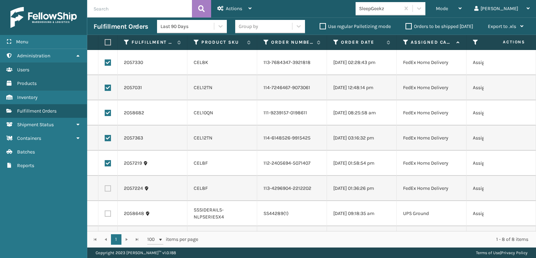
click at [108, 191] on label at bounding box center [108, 188] width 6 height 6
click at [105, 190] on input "checkbox" at bounding box center [105, 187] width 0 height 5
checkbox input "true"
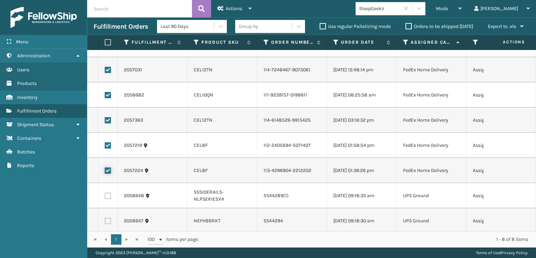
scroll to position [50, 0]
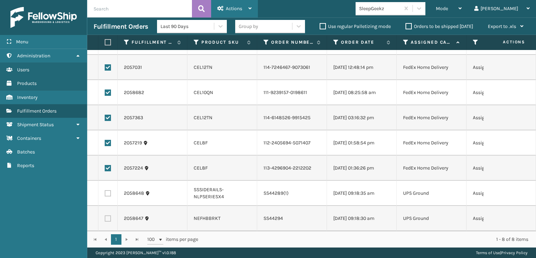
click at [240, 6] on span "Actions" at bounding box center [234, 9] width 16 height 6
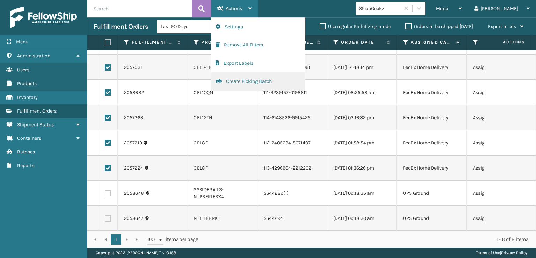
click at [246, 82] on button "Create Picking Batch" at bounding box center [259, 81] width 94 height 18
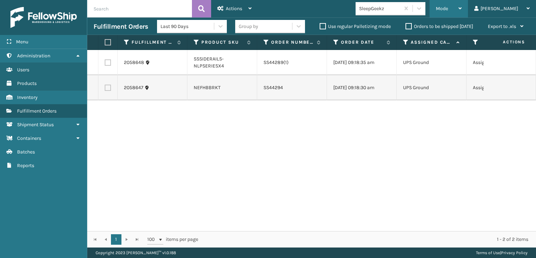
click at [462, 6] on div "Mode" at bounding box center [449, 8] width 26 height 17
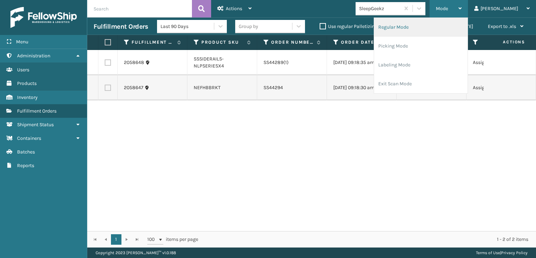
click at [418, 27] on li "Regular Mode" at bounding box center [421, 27] width 94 height 19
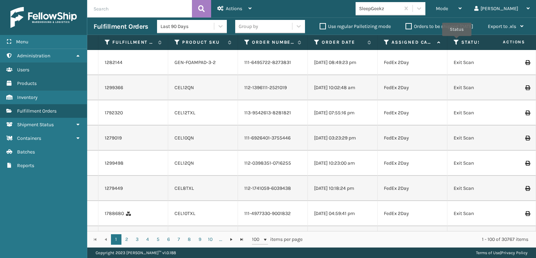
click at [457, 41] on icon at bounding box center [457, 42] width 6 height 6
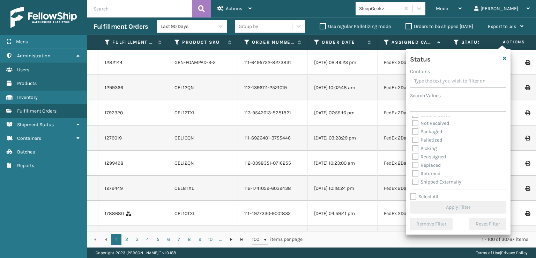
scroll to position [39, 0]
click at [416, 147] on label "Picking" at bounding box center [424, 148] width 25 height 6
click at [413, 147] on input "Picking" at bounding box center [412, 146] width 0 height 5
checkbox input "true"
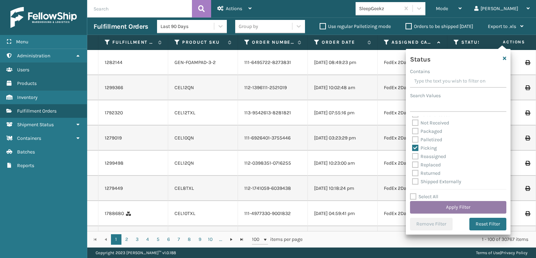
click at [431, 205] on button "Apply Filter" at bounding box center [458, 207] width 96 height 13
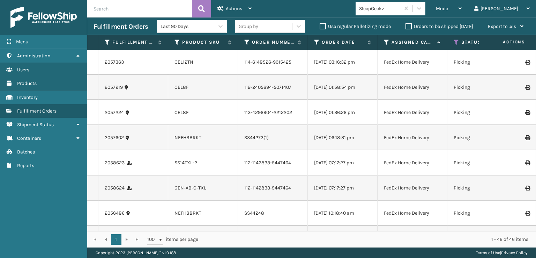
scroll to position [140, 0]
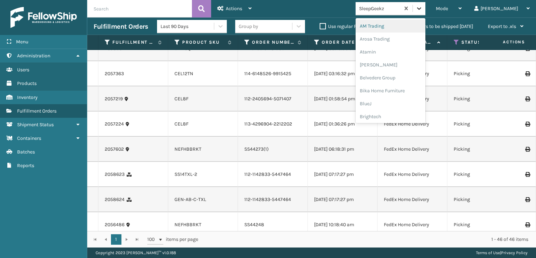
click at [423, 11] on icon at bounding box center [419, 8] width 7 height 7
click at [398, 102] on div "SleepGeekz" at bounding box center [391, 102] width 70 height 13
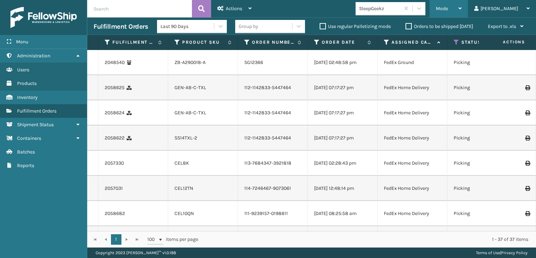
click at [448, 8] on span "Mode" at bounding box center [442, 9] width 12 height 6
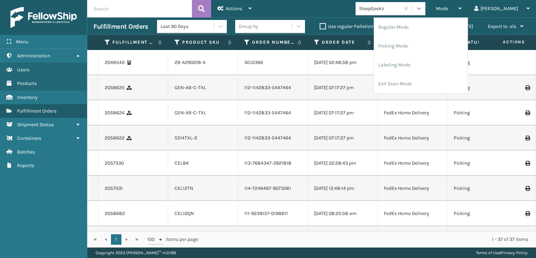
click at [425, 4] on div at bounding box center [419, 8] width 13 height 13
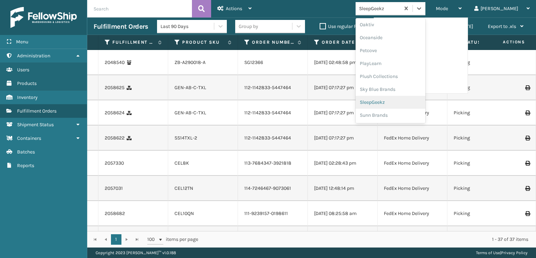
click at [396, 100] on div "SleepGeekz" at bounding box center [391, 102] width 70 height 13
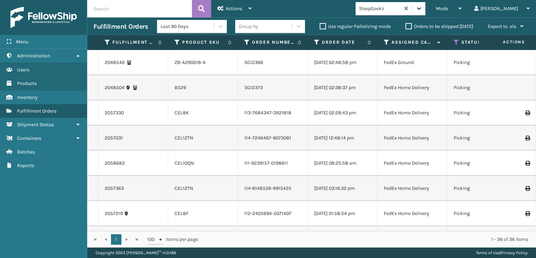
click at [423, 10] on icon at bounding box center [419, 8] width 7 height 7
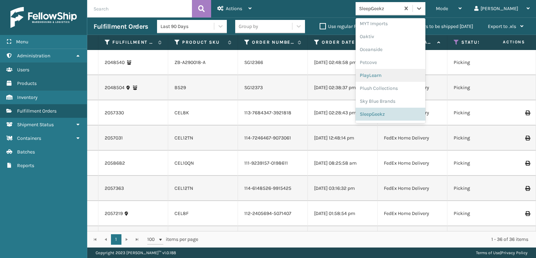
scroll to position [255, 0]
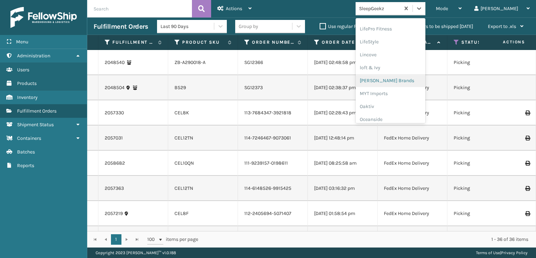
click at [398, 77] on div "[PERSON_NAME] Brands" at bounding box center [391, 80] width 70 height 13
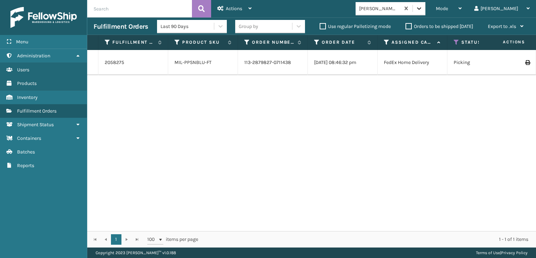
click at [423, 11] on icon at bounding box center [419, 8] width 7 height 7
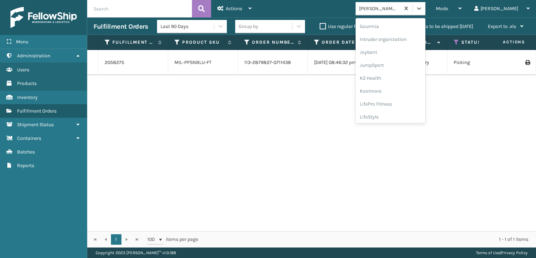
scroll to position [151, 0]
click at [392, 39] on div "FoamTex" at bounding box center [391, 43] width 70 height 13
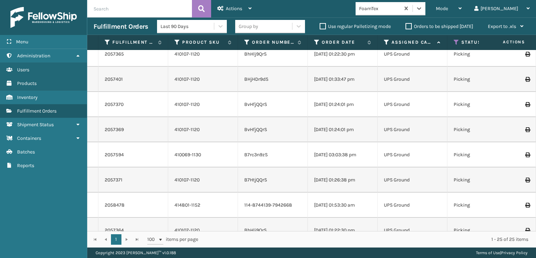
scroll to position [0, 0]
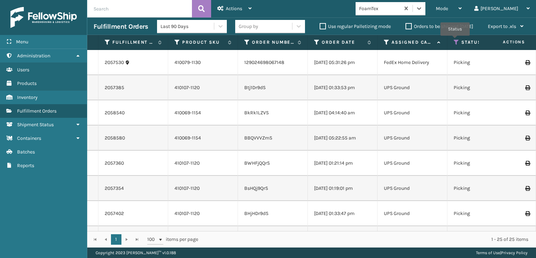
click at [455, 40] on icon at bounding box center [457, 42] width 6 height 6
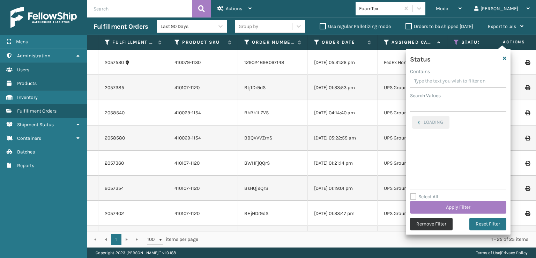
click at [426, 223] on button "Remove Filter" at bounding box center [431, 223] width 43 height 13
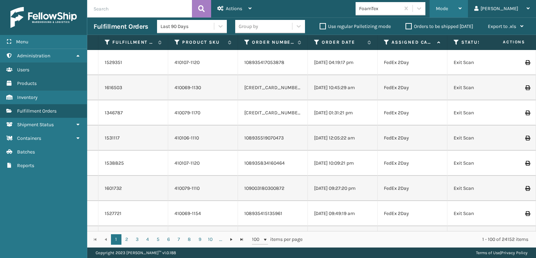
click at [448, 10] on span "Mode" at bounding box center [442, 9] width 12 height 6
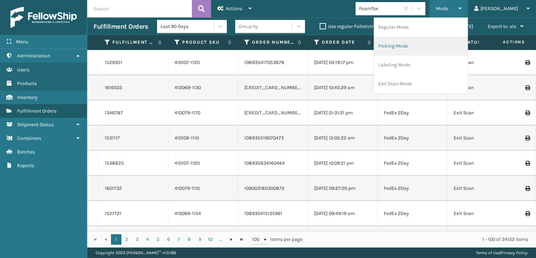
click at [411, 47] on li "Picking Mode" at bounding box center [421, 46] width 94 height 19
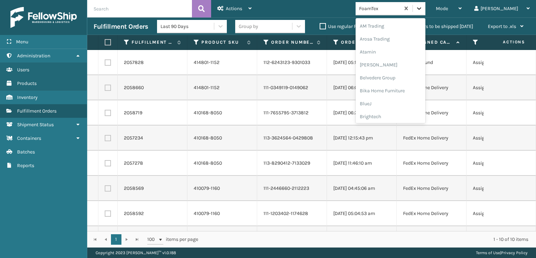
click at [423, 10] on icon at bounding box center [419, 8] width 7 height 7
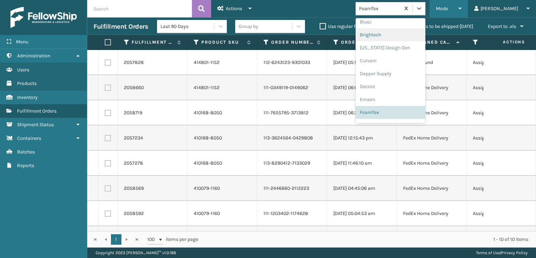
click at [464, 10] on div "Mode Regular Mode Picking Mode Labeling Mode Exit Scan Mode" at bounding box center [449, 8] width 38 height 17
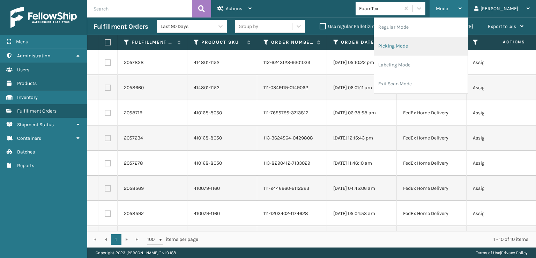
click at [422, 45] on li "Picking Mode" at bounding box center [421, 46] width 94 height 19
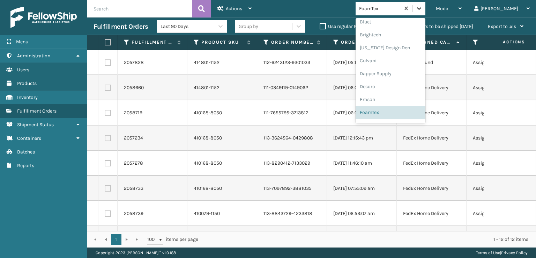
click at [421, 9] on icon at bounding box center [419, 8] width 4 height 2
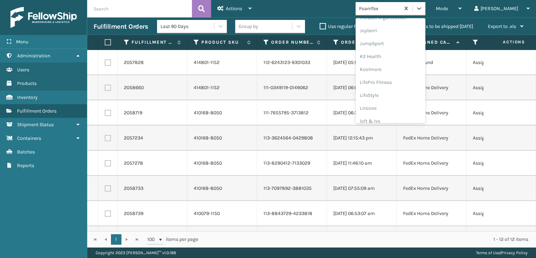
scroll to position [221, 0]
click at [394, 115] on div "[PERSON_NAME] Brands" at bounding box center [391, 115] width 70 height 13
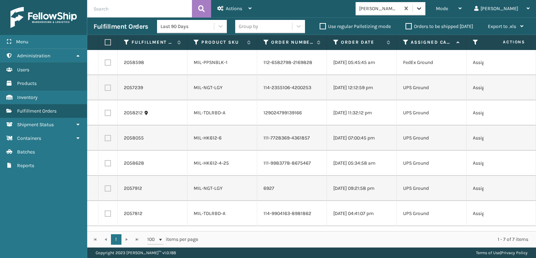
click at [423, 12] on icon at bounding box center [419, 8] width 7 height 7
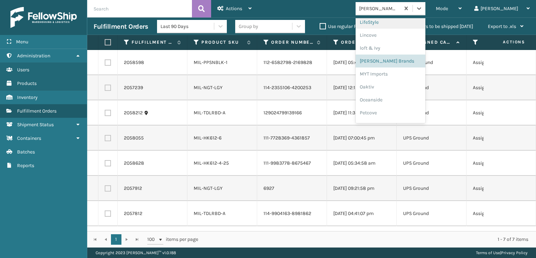
scroll to position [337, 0]
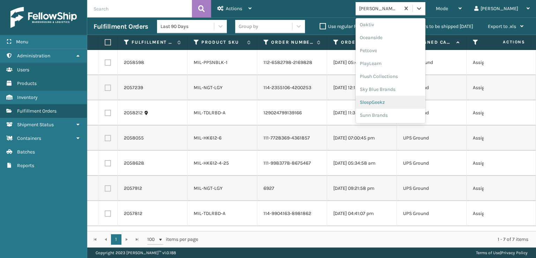
click at [394, 101] on div "SleepGeekz" at bounding box center [391, 102] width 70 height 13
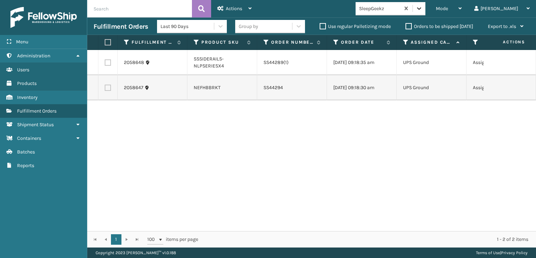
click at [423, 5] on icon at bounding box center [419, 8] width 7 height 7
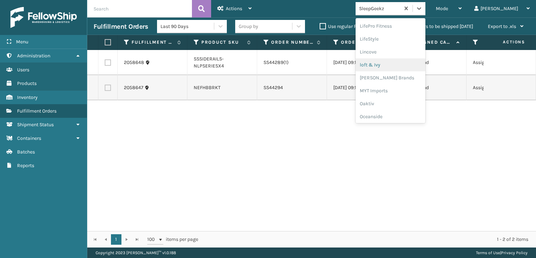
scroll to position [325, 0]
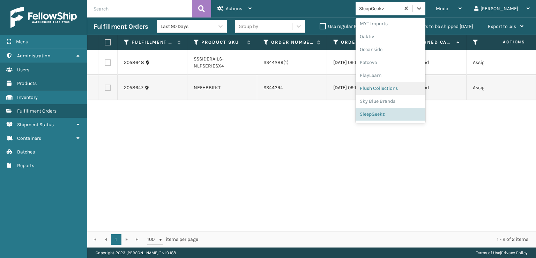
click at [396, 87] on div "Plush Collections" at bounding box center [391, 88] width 70 height 13
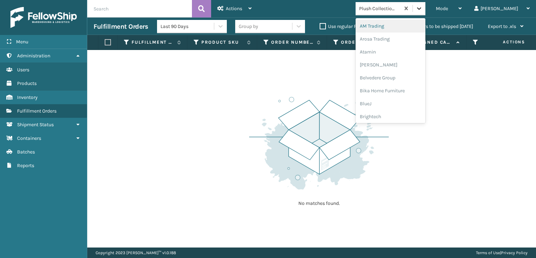
click at [423, 7] on icon at bounding box center [419, 8] width 7 height 7
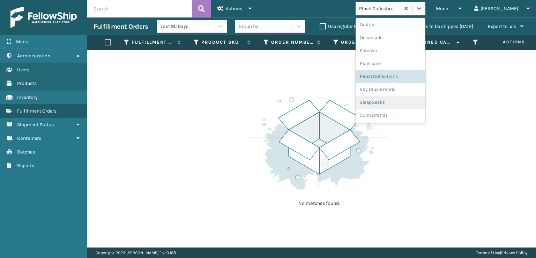
click at [402, 101] on div "SleepGeekz" at bounding box center [391, 102] width 70 height 13
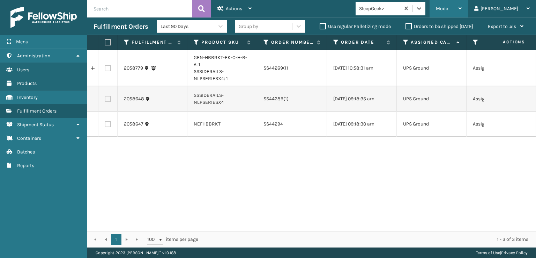
click at [462, 12] on div "Mode" at bounding box center [449, 8] width 26 height 17
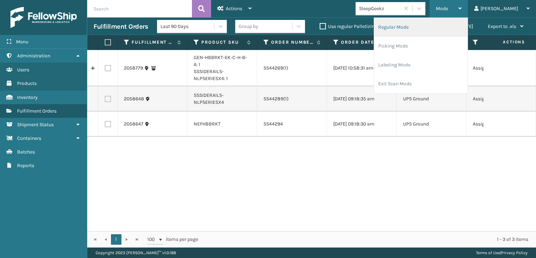
click at [416, 28] on li "Regular Mode" at bounding box center [421, 27] width 94 height 19
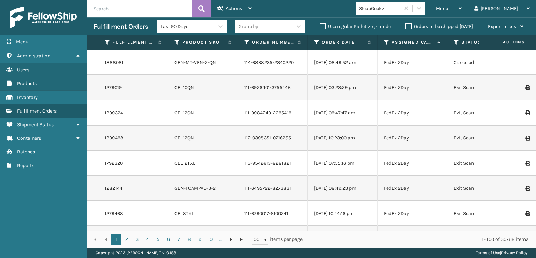
click at [456, 42] on icon at bounding box center [457, 42] width 6 height 6
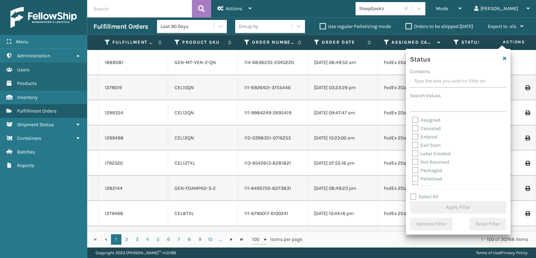
scroll to position [35, 0]
click at [417, 152] on label "Picking" at bounding box center [424, 152] width 25 height 6
click at [413, 152] on input "Picking" at bounding box center [412, 150] width 0 height 5
checkbox input "true"
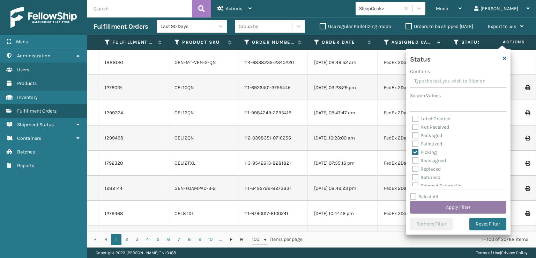
click at [443, 207] on button "Apply Filter" at bounding box center [458, 207] width 96 height 13
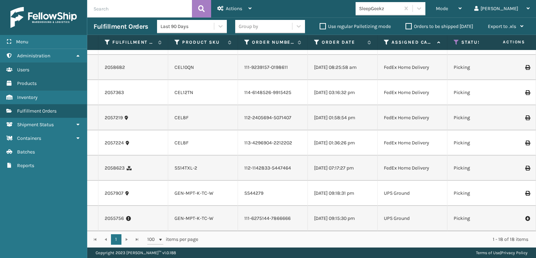
scroll to position [343, 0]
click at [423, 9] on icon at bounding box center [419, 8] width 7 height 7
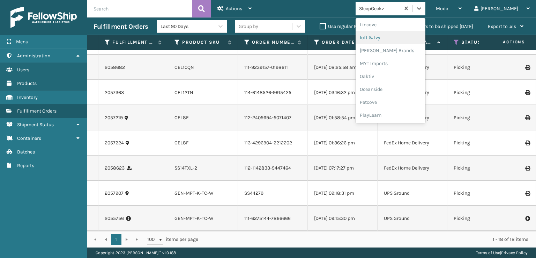
scroll to position [337, 0]
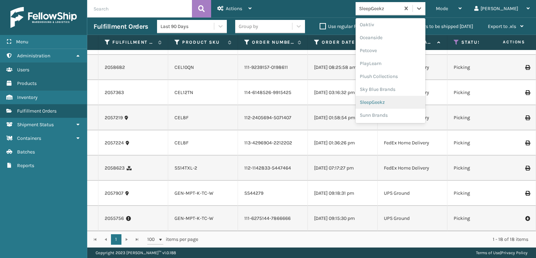
click at [401, 100] on div "SleepGeekz" at bounding box center [391, 102] width 70 height 13
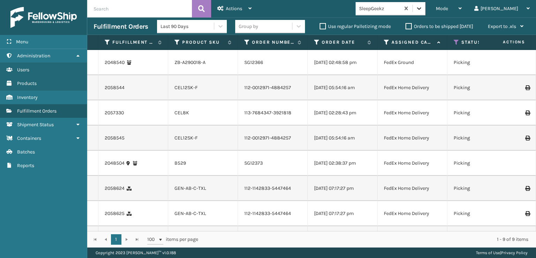
click at [423, 7] on icon at bounding box center [419, 8] width 7 height 7
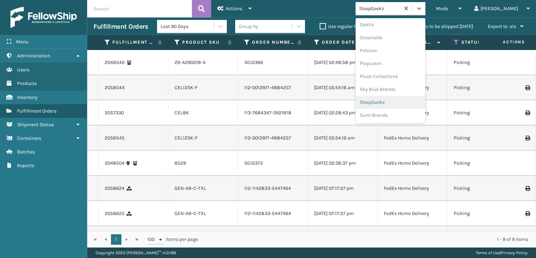
click at [401, 103] on div "SleepGeekz" at bounding box center [391, 102] width 70 height 13
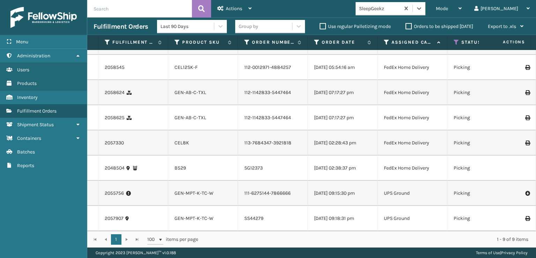
scroll to position [0, 0]
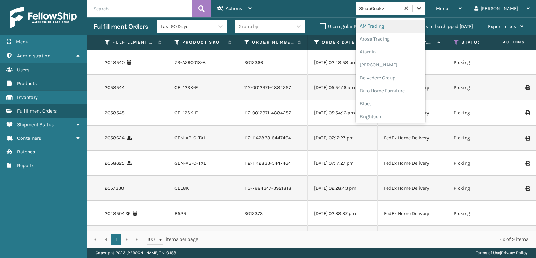
click at [423, 10] on icon at bounding box center [419, 8] width 7 height 7
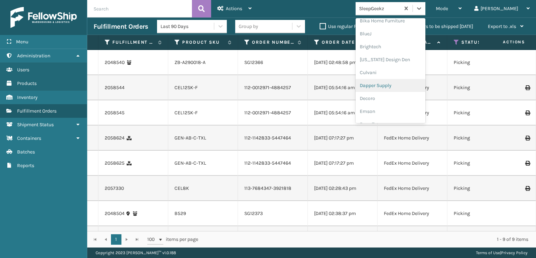
scroll to position [105, 0]
click at [397, 90] on div "FoamTex" at bounding box center [391, 89] width 70 height 13
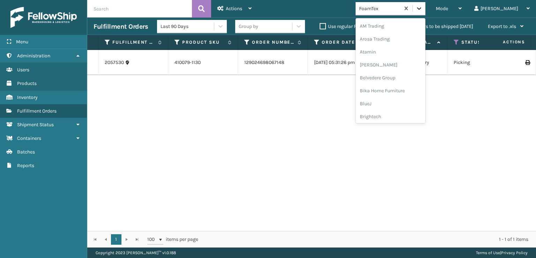
click at [423, 9] on icon at bounding box center [419, 8] width 7 height 7
click at [404, 78] on div "[PERSON_NAME] Brands" at bounding box center [391, 80] width 70 height 13
click at [425, 6] on div at bounding box center [419, 8] width 13 height 13
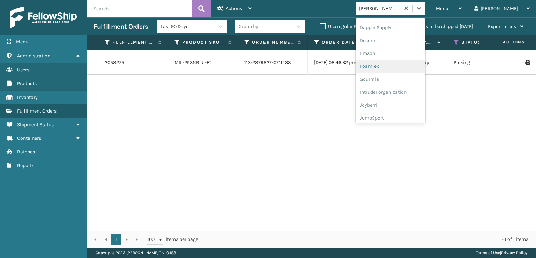
click at [396, 68] on div "FoamTex" at bounding box center [391, 66] width 70 height 13
click at [423, 10] on icon at bounding box center [419, 8] width 7 height 7
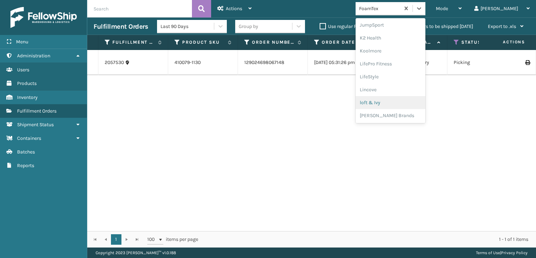
scroll to position [337, 0]
click at [395, 104] on div "SleepGeekz" at bounding box center [391, 102] width 70 height 13
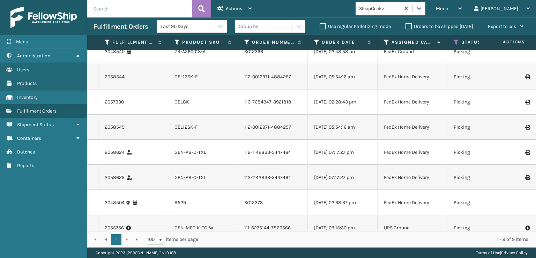
scroll to position [0, 0]
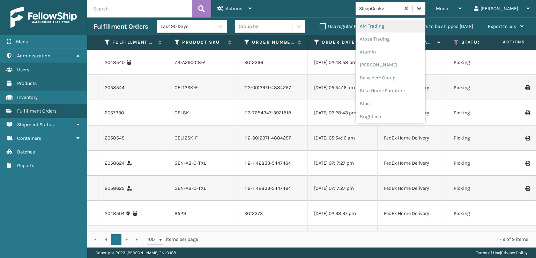
click at [421, 9] on icon at bounding box center [419, 8] width 4 height 2
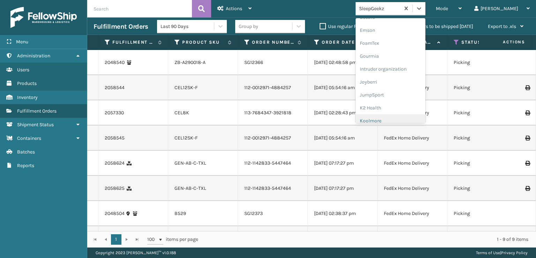
scroll to position [140, 0]
click at [401, 55] on div "FoamTex" at bounding box center [391, 54] width 70 height 13
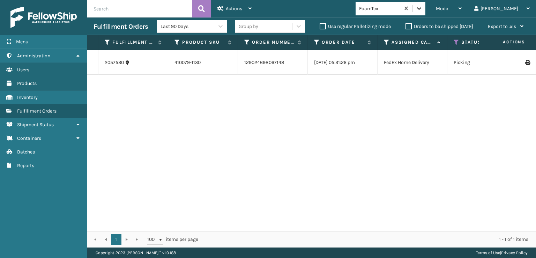
click at [423, 6] on icon at bounding box center [419, 8] width 7 height 7
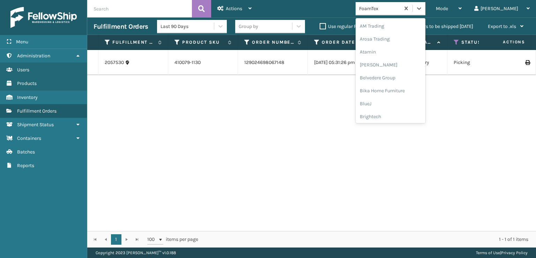
scroll to position [82, 0]
click at [399, 113] on div "FoamTex" at bounding box center [391, 112] width 70 height 13
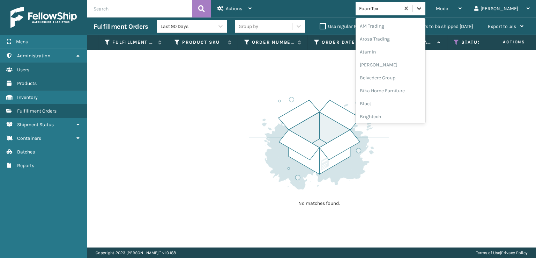
click at [423, 8] on icon at bounding box center [419, 8] width 7 height 7
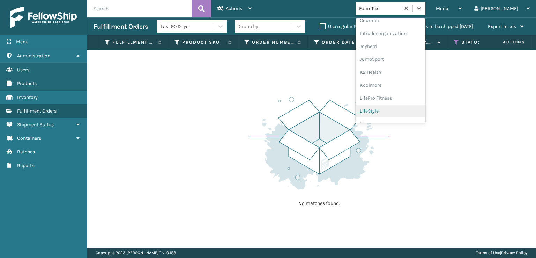
scroll to position [221, 0]
click at [405, 117] on div "[PERSON_NAME] Brands" at bounding box center [391, 115] width 70 height 13
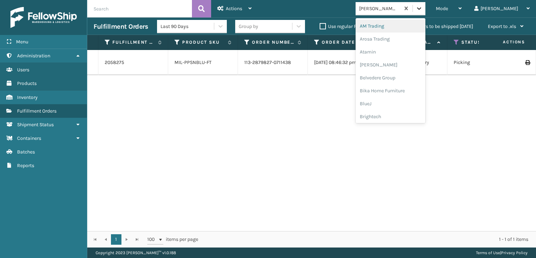
click at [423, 11] on icon at bounding box center [419, 8] width 7 height 7
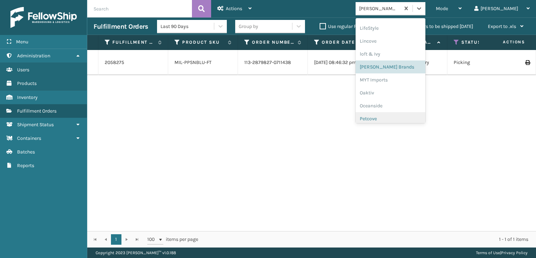
scroll to position [337, 0]
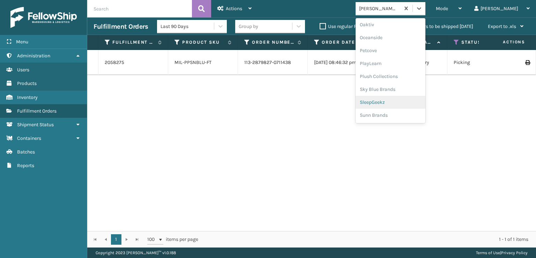
click at [398, 102] on div "SleepGeekz" at bounding box center [391, 102] width 70 height 13
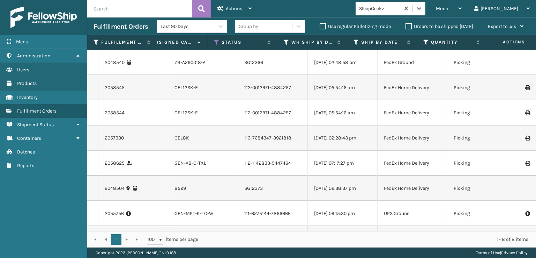
scroll to position [0, 0]
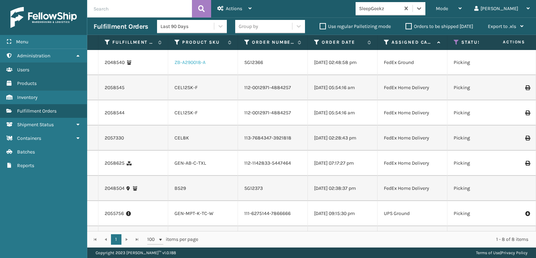
click at [196, 64] on link "ZB-A290018-A" at bounding box center [190, 62] width 31 height 6
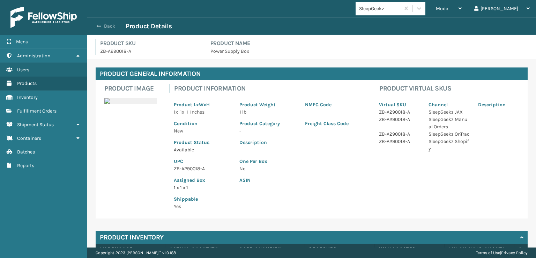
click at [100, 27] on span "button" at bounding box center [99, 26] width 4 height 5
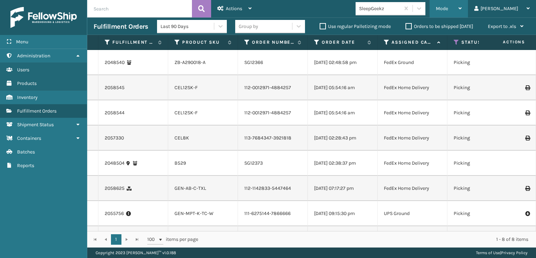
click at [448, 6] on span "Mode" at bounding box center [442, 9] width 12 height 6
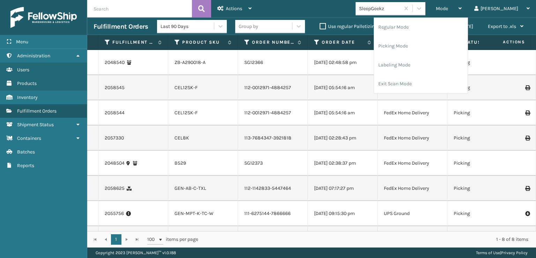
click at [366, 6] on div "Mode Regular Mode Picking Mode Labeling Mode Exit Scan Mode SleepGeekz [PERSON_…" at bounding box center [397, 8] width 278 height 17
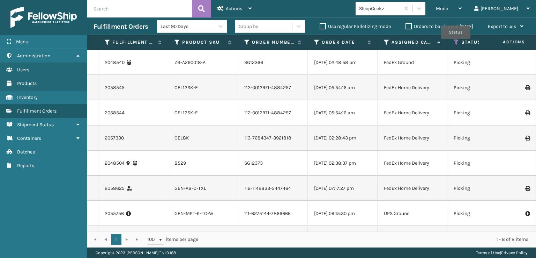
click at [456, 44] on icon at bounding box center [457, 42] width 6 height 6
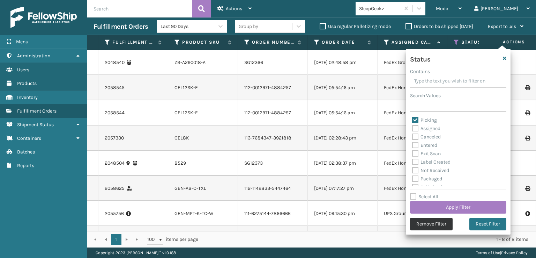
click at [426, 225] on button "Remove Filter" at bounding box center [431, 223] width 43 height 13
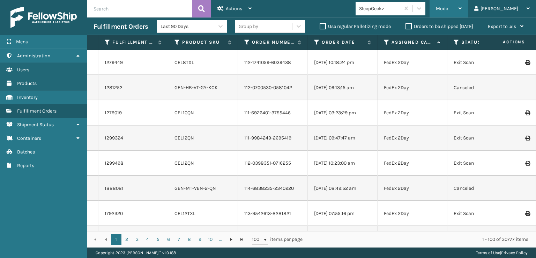
click at [448, 10] on span "Mode" at bounding box center [442, 9] width 12 height 6
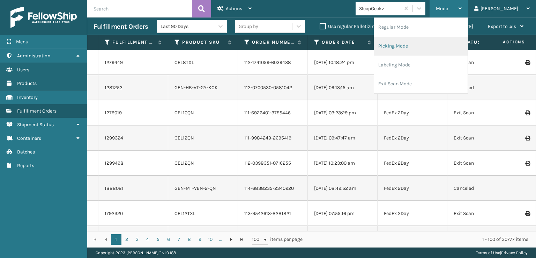
click at [419, 47] on li "Picking Mode" at bounding box center [421, 46] width 94 height 19
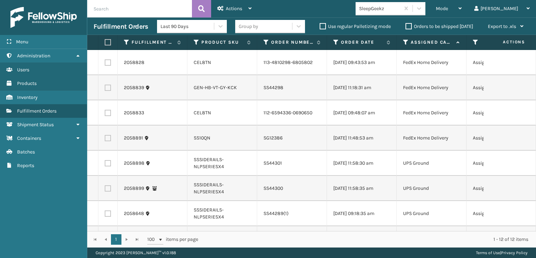
click at [107, 45] on label at bounding box center [107, 42] width 4 height 6
click at [105, 45] on input "checkbox" at bounding box center [105, 42] width 0 height 5
checkbox input "true"
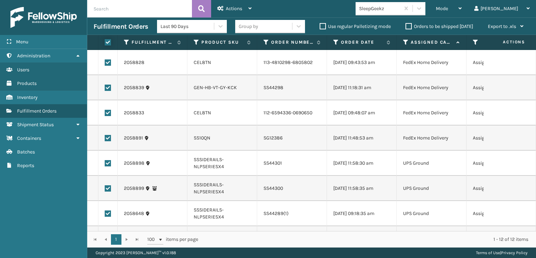
checkbox input "true"
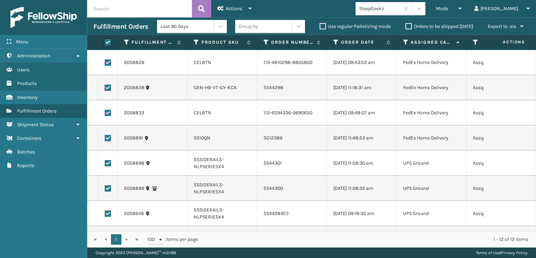
checkbox input "true"
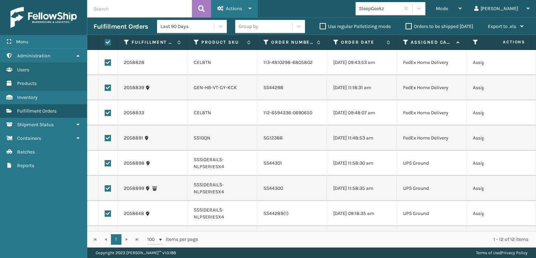
click at [230, 5] on div "Actions" at bounding box center [234, 8] width 34 height 17
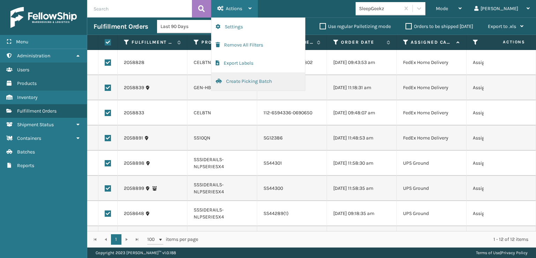
click at [245, 81] on button "Create Picking Batch" at bounding box center [259, 81] width 94 height 18
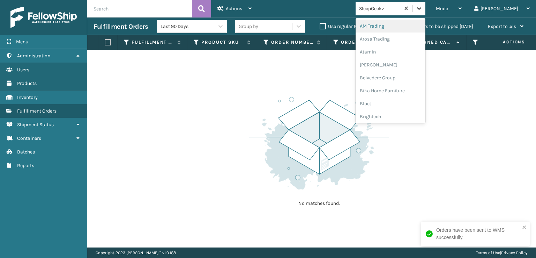
click at [425, 12] on div at bounding box center [419, 8] width 13 height 13
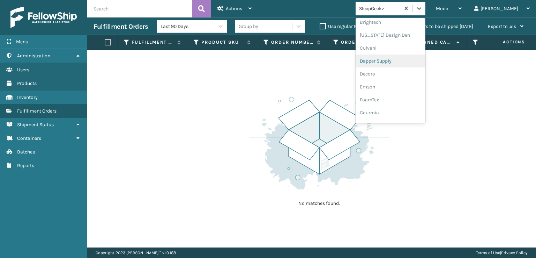
scroll to position [105, 0]
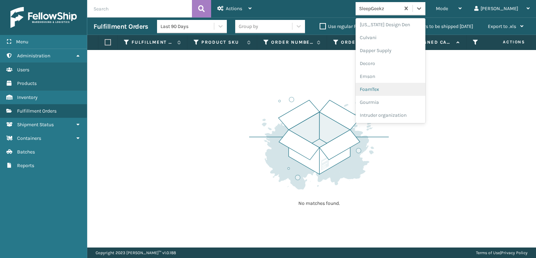
click at [397, 90] on div "FoamTex" at bounding box center [391, 89] width 70 height 13
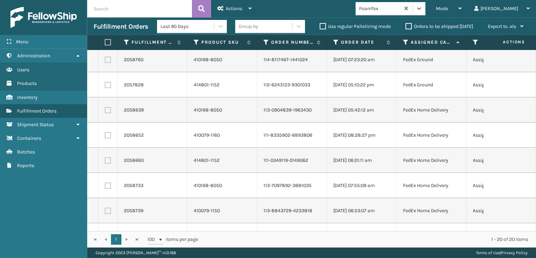
scroll to position [0, 0]
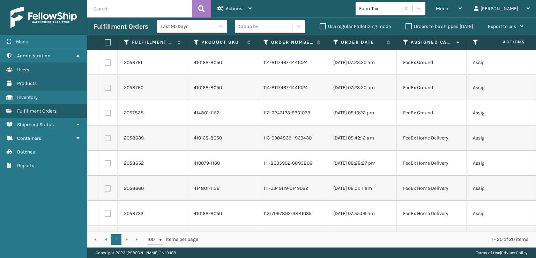
click at [109, 44] on label at bounding box center [107, 42] width 4 height 6
click at [105, 44] on input "checkbox" at bounding box center [105, 42] width 0 height 5
checkbox input "true"
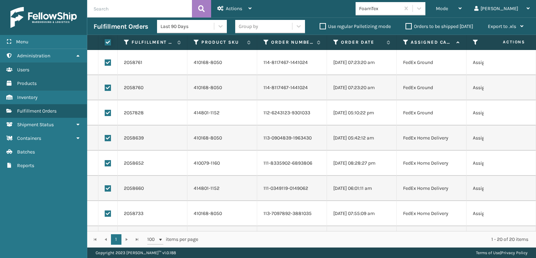
checkbox input "true"
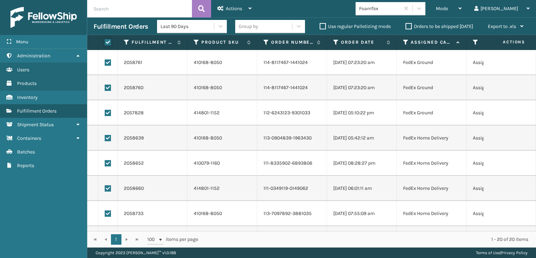
checkbox input "true"
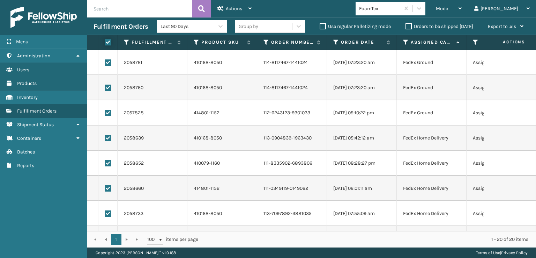
checkbox input "true"
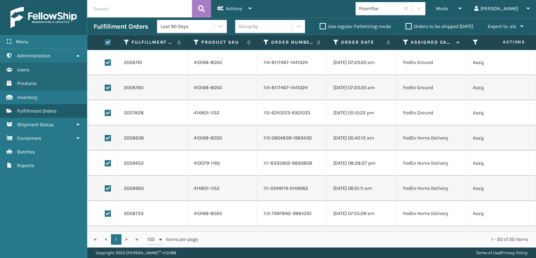
checkbox input "true"
click at [237, 11] on span "Actions" at bounding box center [234, 9] width 16 height 6
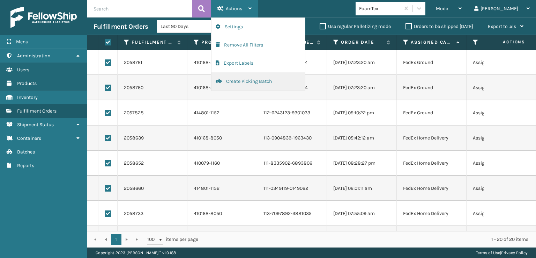
click at [246, 81] on button "Create Picking Batch" at bounding box center [259, 81] width 94 height 18
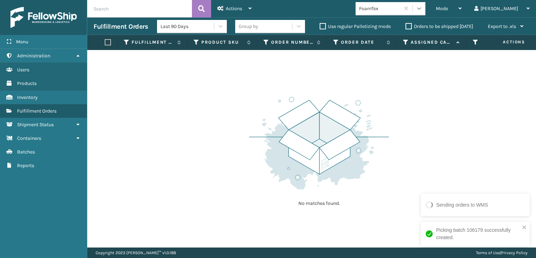
click at [423, 5] on icon at bounding box center [419, 8] width 7 height 7
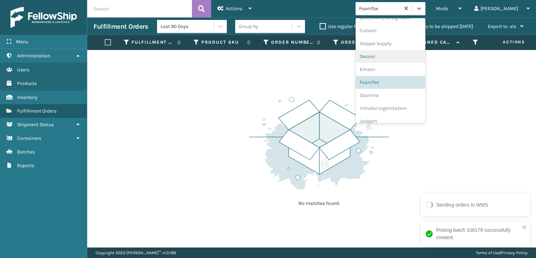
scroll to position [221, 0]
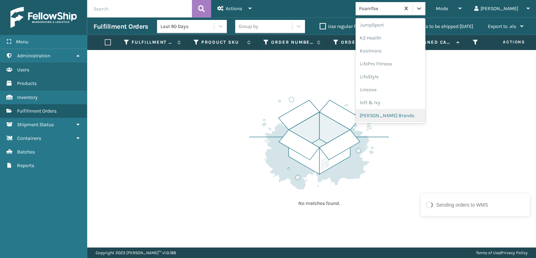
click at [401, 117] on div "[PERSON_NAME] Brands" at bounding box center [391, 115] width 70 height 13
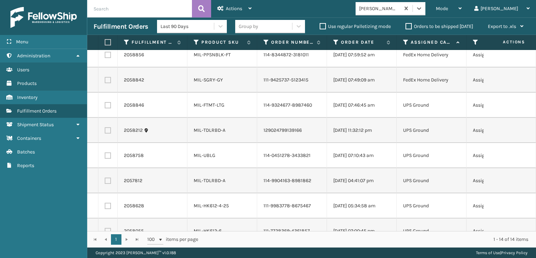
scroll to position [0, 0]
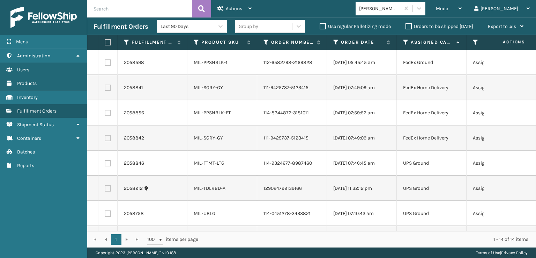
click at [109, 44] on label at bounding box center [107, 42] width 4 height 6
click at [105, 44] on input "checkbox" at bounding box center [105, 42] width 0 height 5
checkbox input "true"
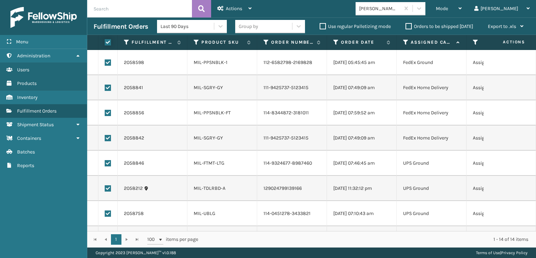
checkbox input "true"
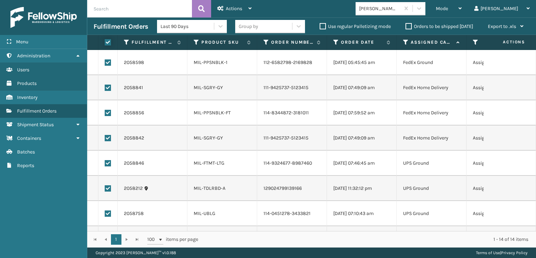
checkbox input "true"
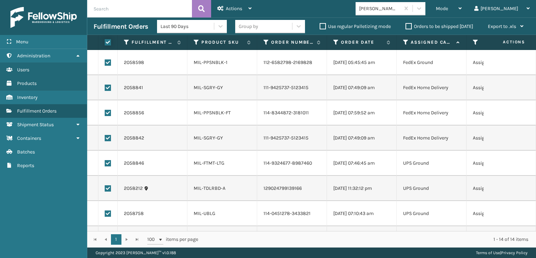
checkbox input "true"
click at [229, 7] on span "Actions" at bounding box center [234, 9] width 16 height 6
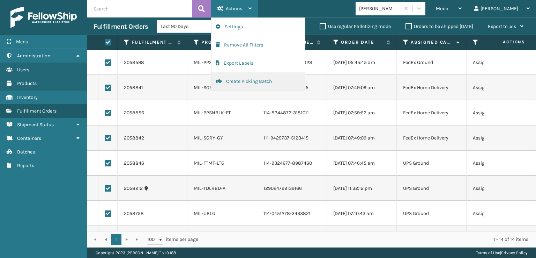
click at [238, 81] on button "Create Picking Batch" at bounding box center [259, 81] width 94 height 18
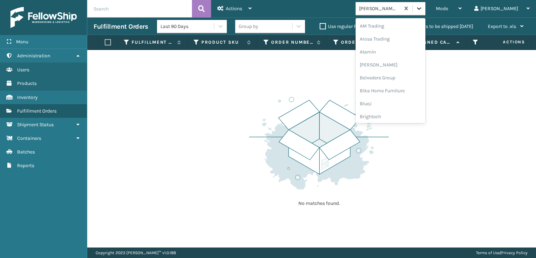
click at [423, 9] on icon at bounding box center [419, 8] width 7 height 7
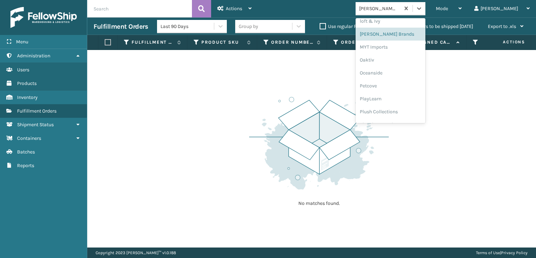
scroll to position [337, 0]
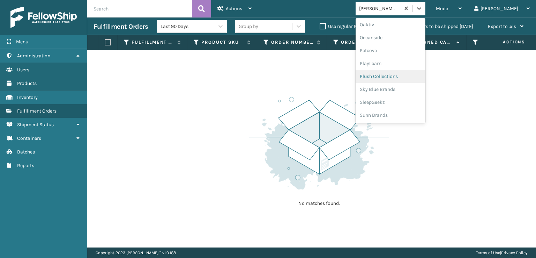
click at [396, 74] on div "Plush Collections" at bounding box center [391, 76] width 70 height 13
